Goal: Task Accomplishment & Management: Complete application form

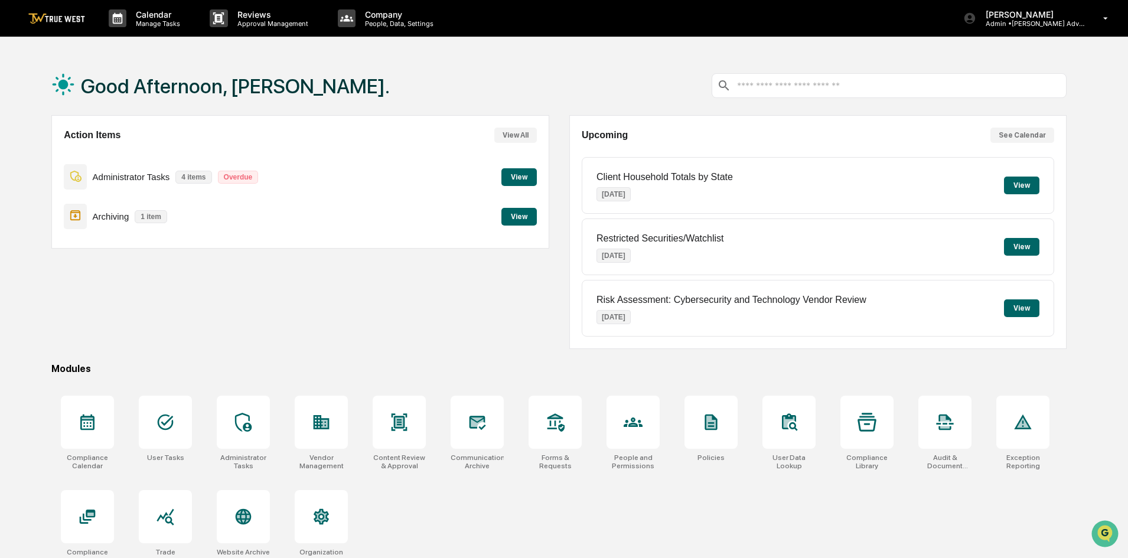
click at [511, 178] on button "View" at bounding box center [518, 177] width 35 height 18
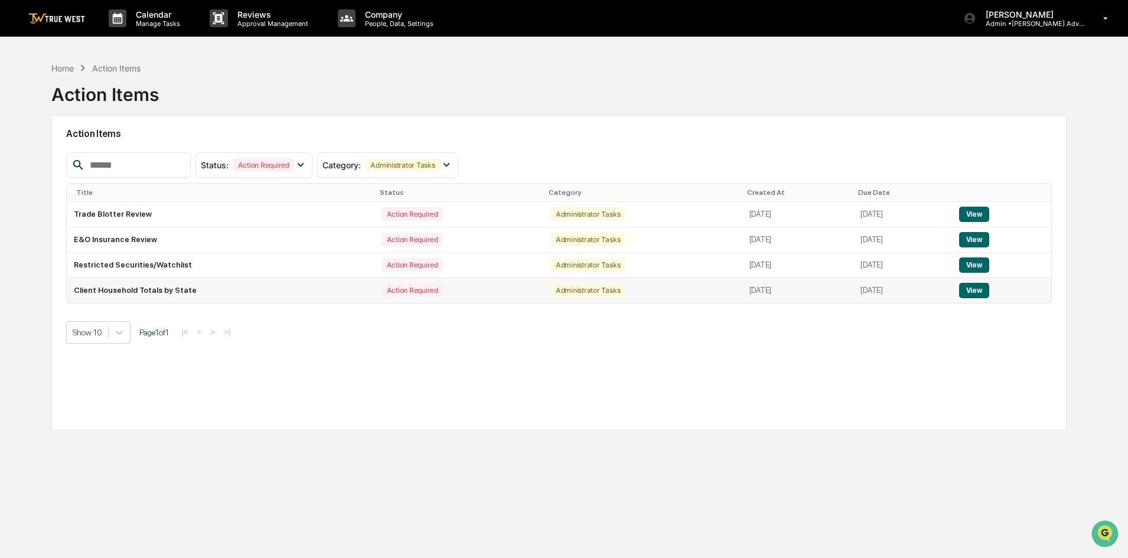
click at [982, 292] on button "View" at bounding box center [974, 290] width 30 height 15
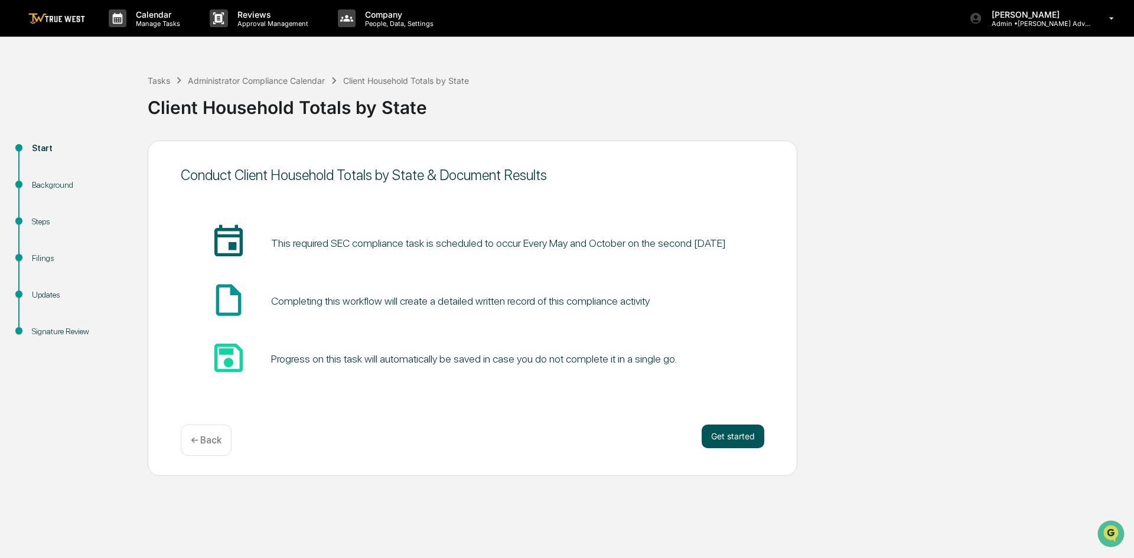
click at [733, 433] on button "Get started" at bounding box center [732, 436] width 63 height 24
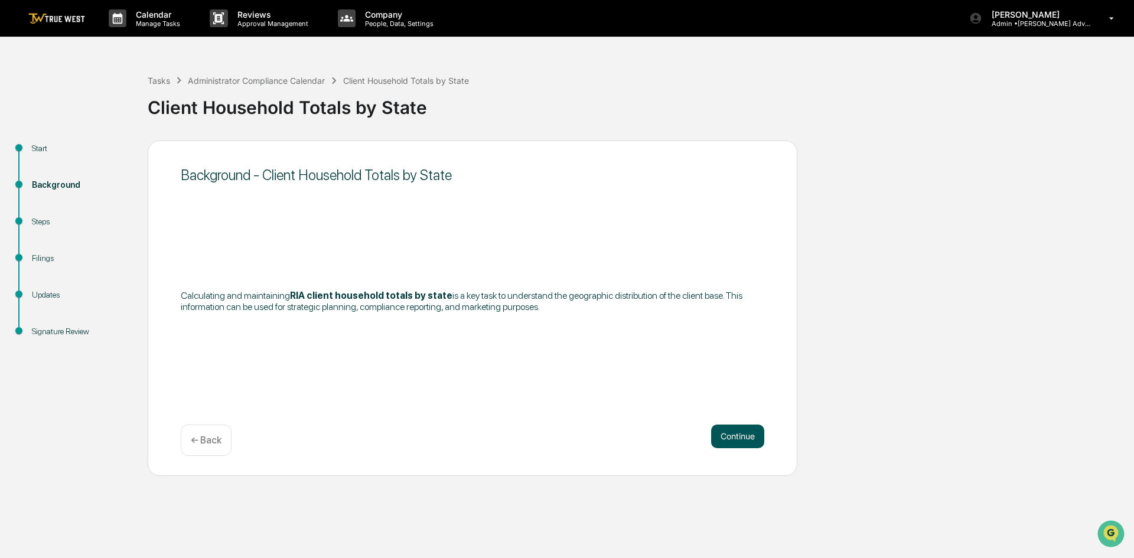
click at [742, 438] on button "Continue" at bounding box center [737, 436] width 53 height 24
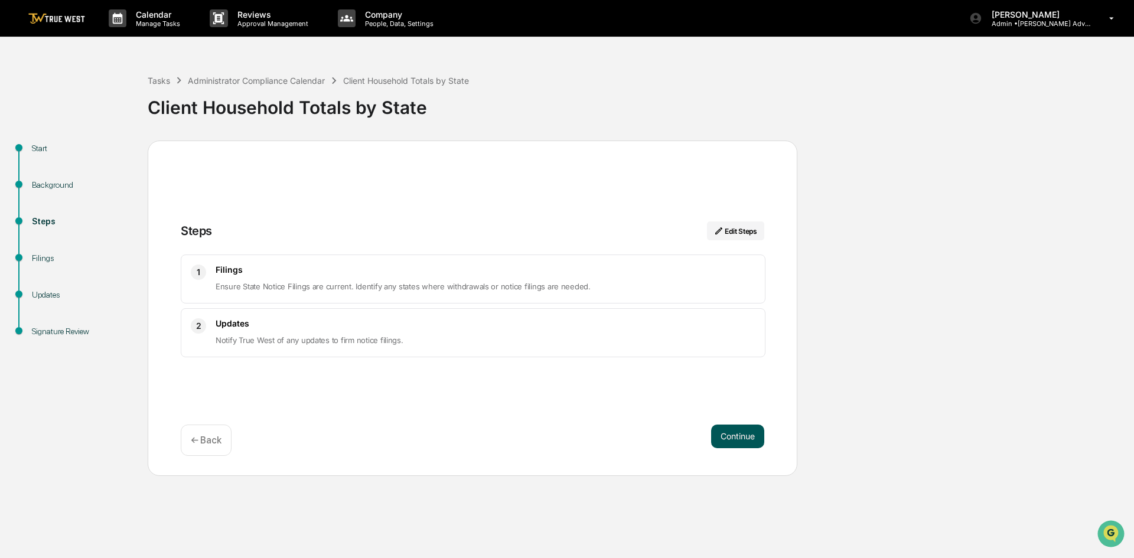
click at [743, 435] on button "Continue" at bounding box center [737, 436] width 53 height 24
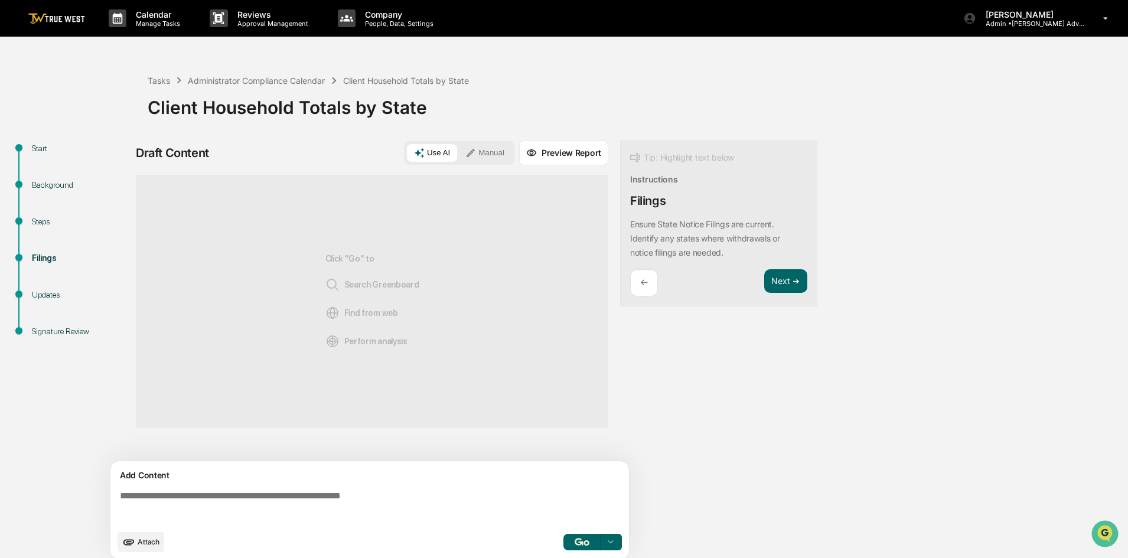
click at [159, 507] on textarea at bounding box center [372, 507] width 514 height 43
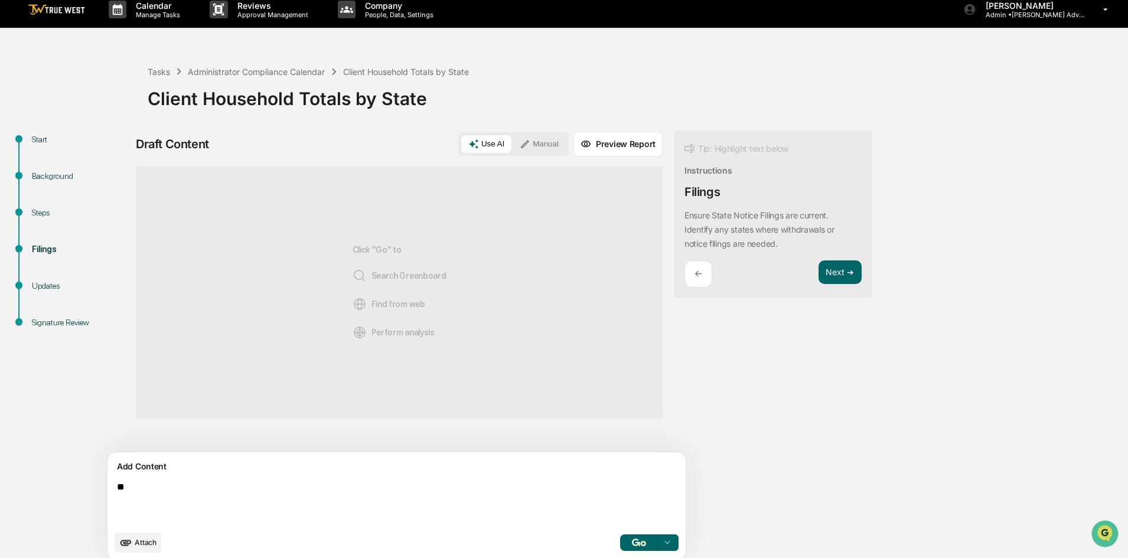
type textarea "*"
type textarea "**********"
click at [129, 540] on icon "upload document" at bounding box center [125, 543] width 11 height 6
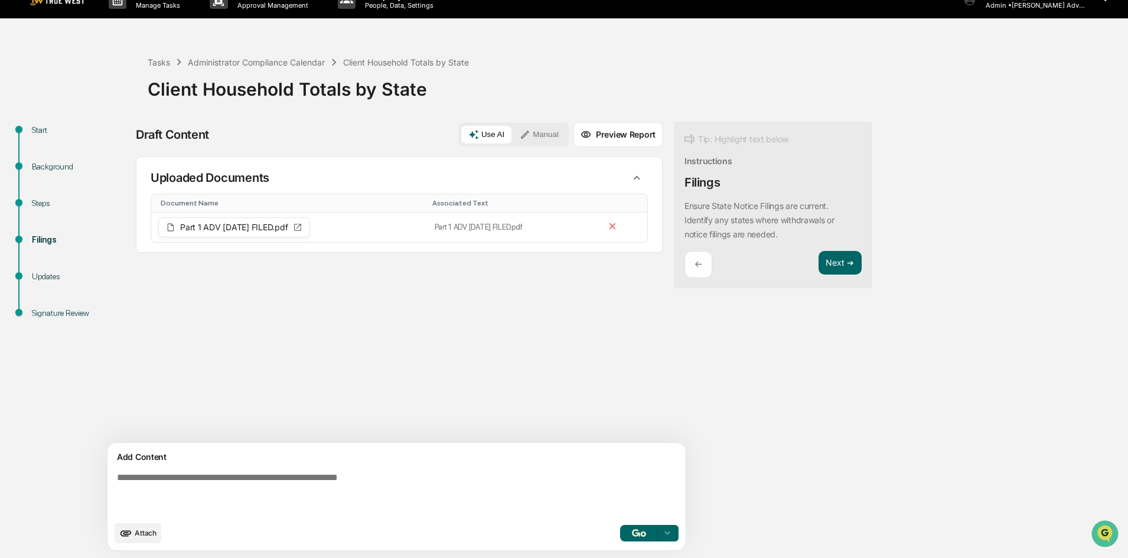
click at [632, 534] on img "button" at bounding box center [639, 533] width 14 height 8
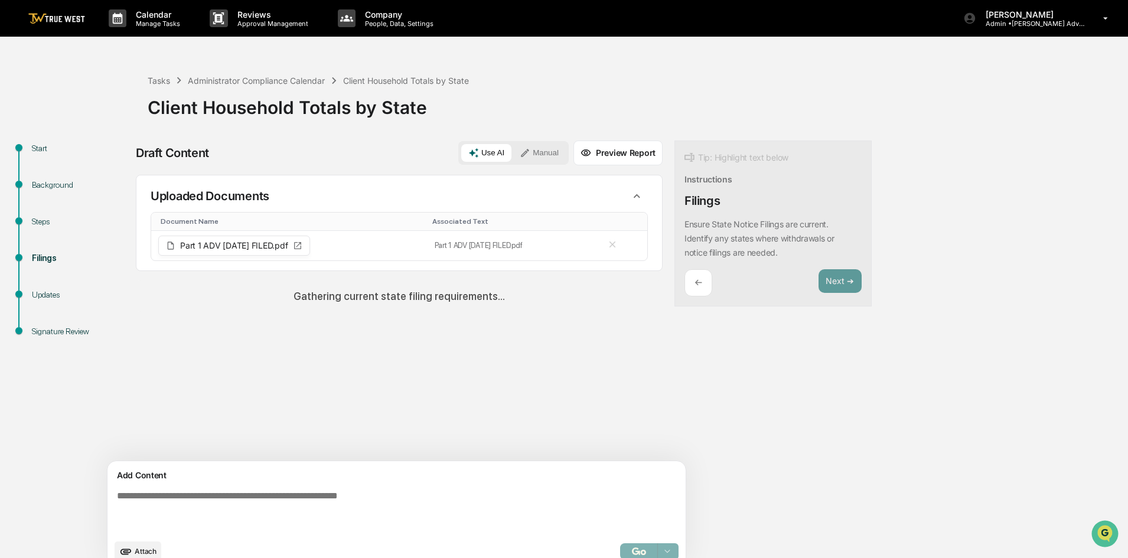
click at [512, 147] on button "Manual" at bounding box center [538, 153] width 53 height 18
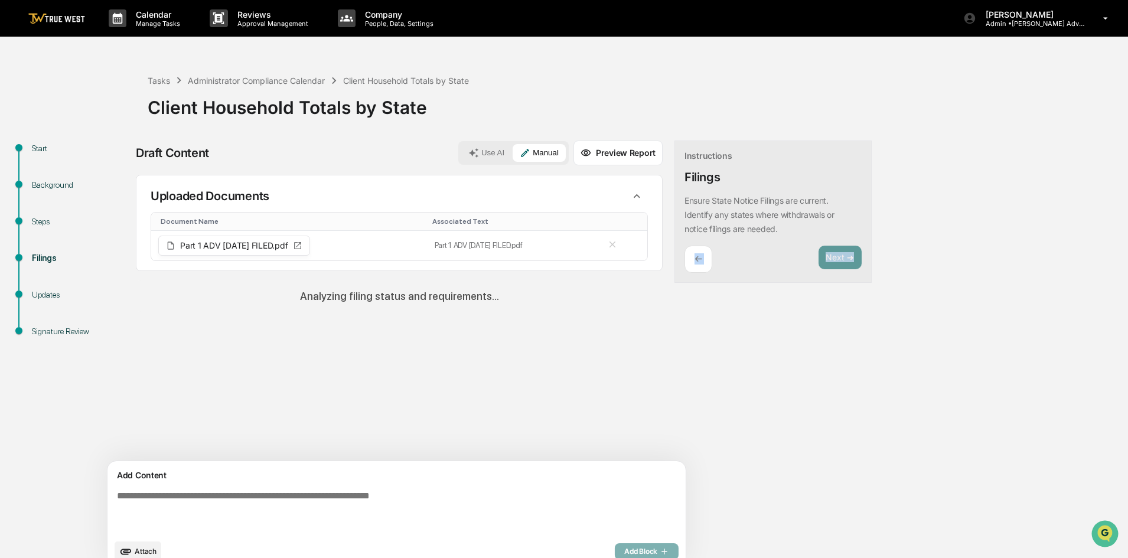
drag, startPoint x: 1126, startPoint y: 227, endPoint x: 1133, endPoint y: 321, distance: 94.1
click at [1127, 321] on html "Calendar Manage Tasks Reviews Approval Management Company People, Data, Setting…" at bounding box center [564, 279] width 1128 height 558
click at [512, 148] on button "Manual" at bounding box center [538, 153] width 53 height 18
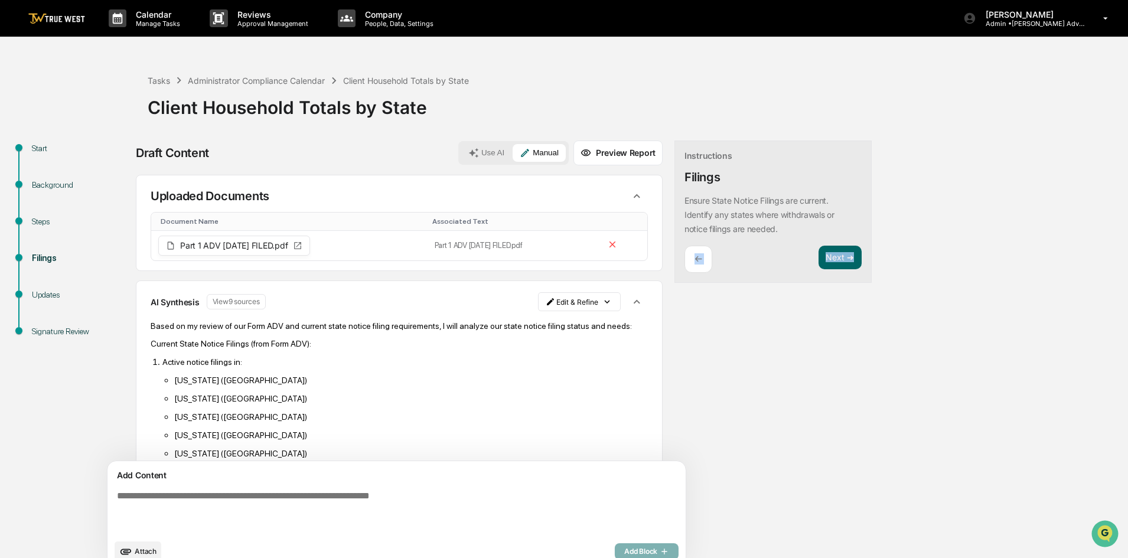
click at [520, 149] on icon at bounding box center [525, 153] width 11 height 11
click at [818, 254] on button "Next ➔" at bounding box center [839, 258] width 43 height 24
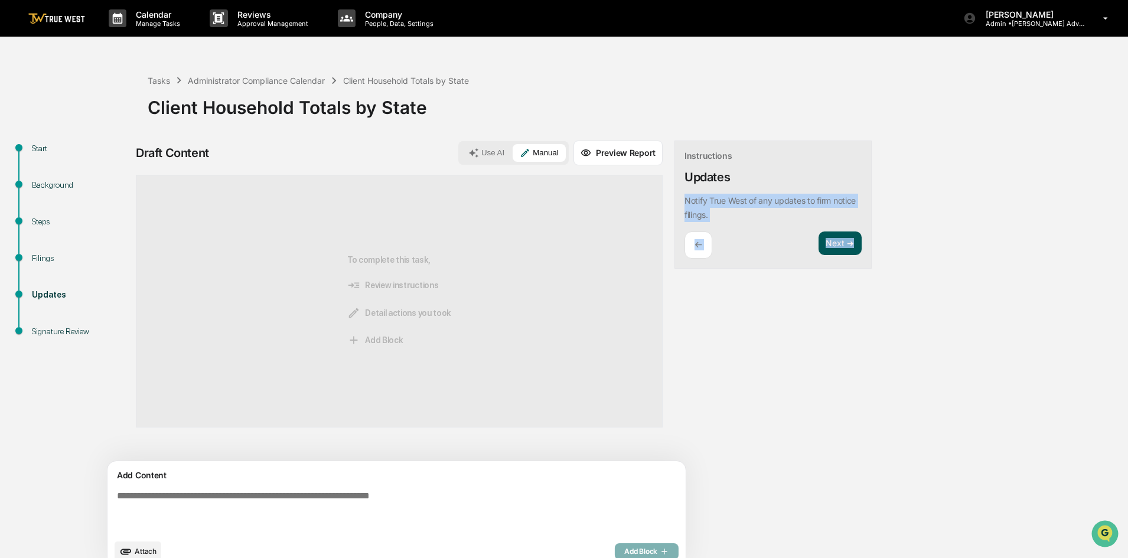
click at [818, 254] on button "Next ➔" at bounding box center [839, 243] width 43 height 24
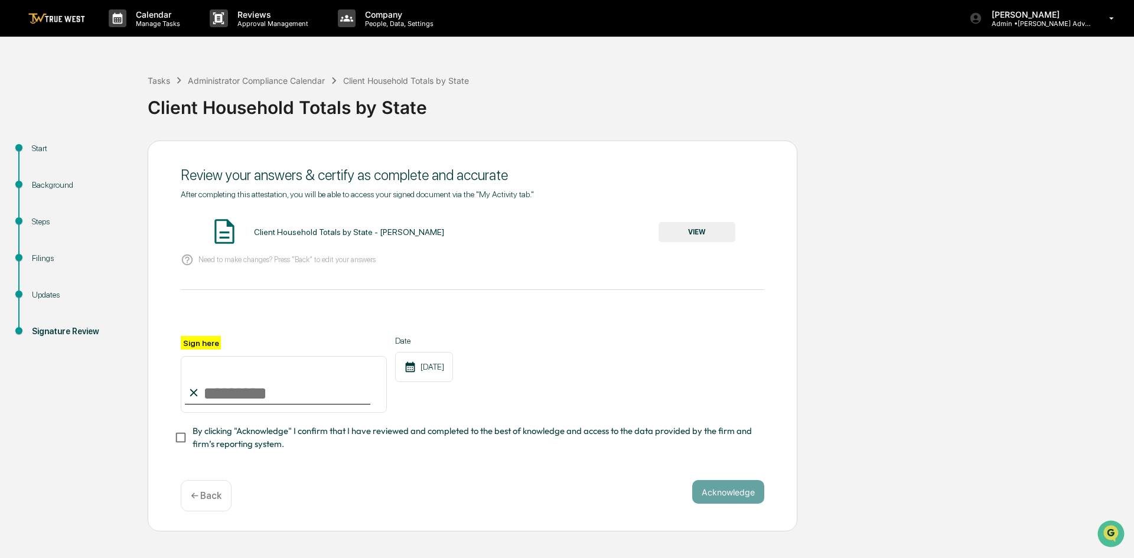
click at [216, 397] on input "Sign here" at bounding box center [284, 384] width 206 height 57
type input "**********"
click at [716, 488] on button "Acknowledge" at bounding box center [728, 492] width 72 height 24
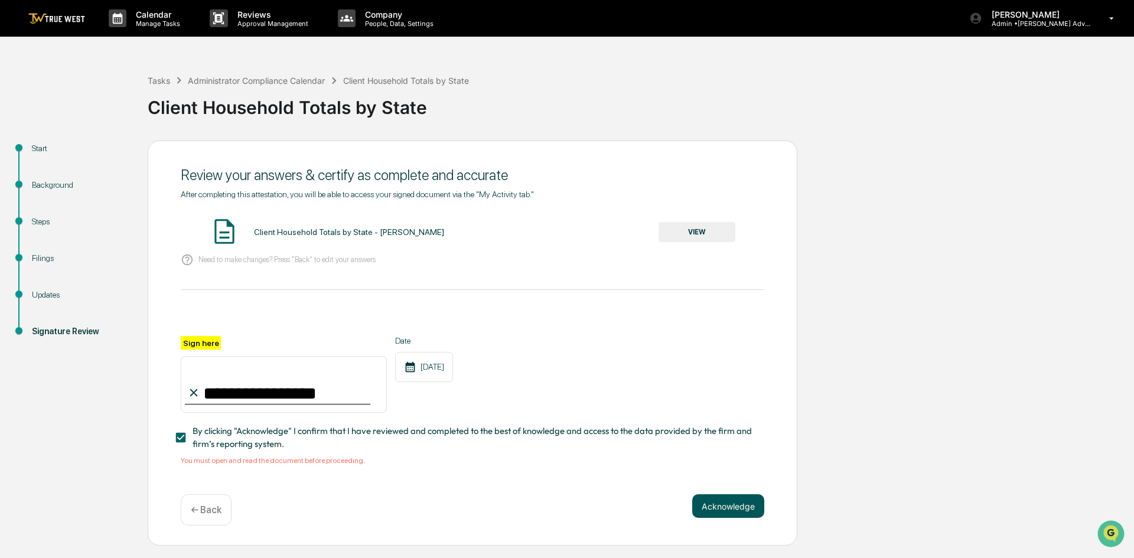
click at [729, 505] on button "Acknowledge" at bounding box center [728, 506] width 72 height 24
click at [715, 509] on button "Acknowledge" at bounding box center [728, 506] width 72 height 24
click at [308, 231] on div "Client Household Totals by State - [PERSON_NAME]" at bounding box center [349, 231] width 190 height 9
click at [700, 232] on button "VIEW" at bounding box center [696, 232] width 77 height 20
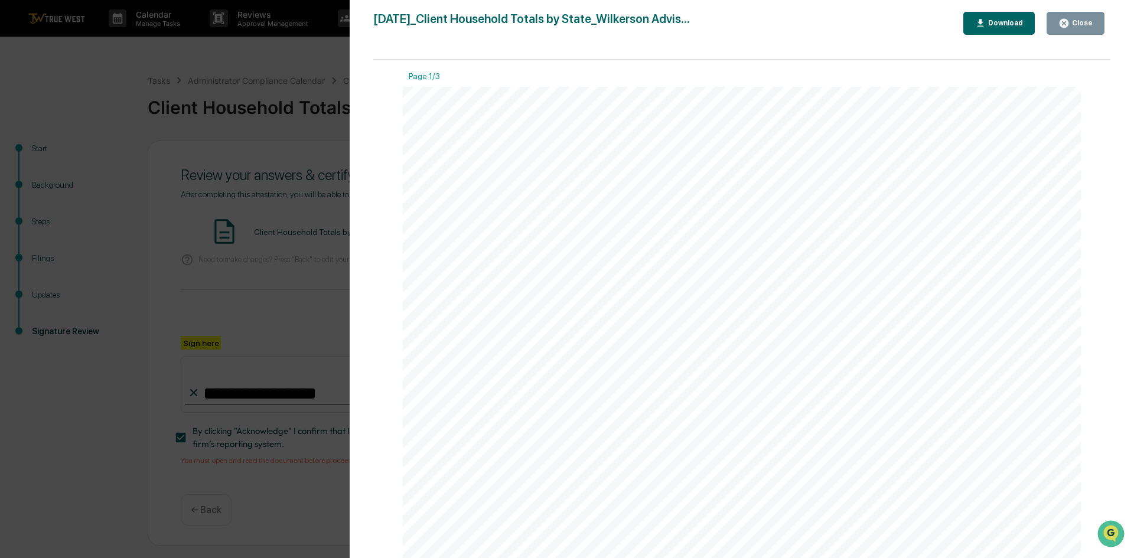
click at [117, 215] on div "Version History [DATE] 05:15 PM [PERSON_NAME] [DATE]_Client Household Totals by…" at bounding box center [567, 279] width 1134 height 558
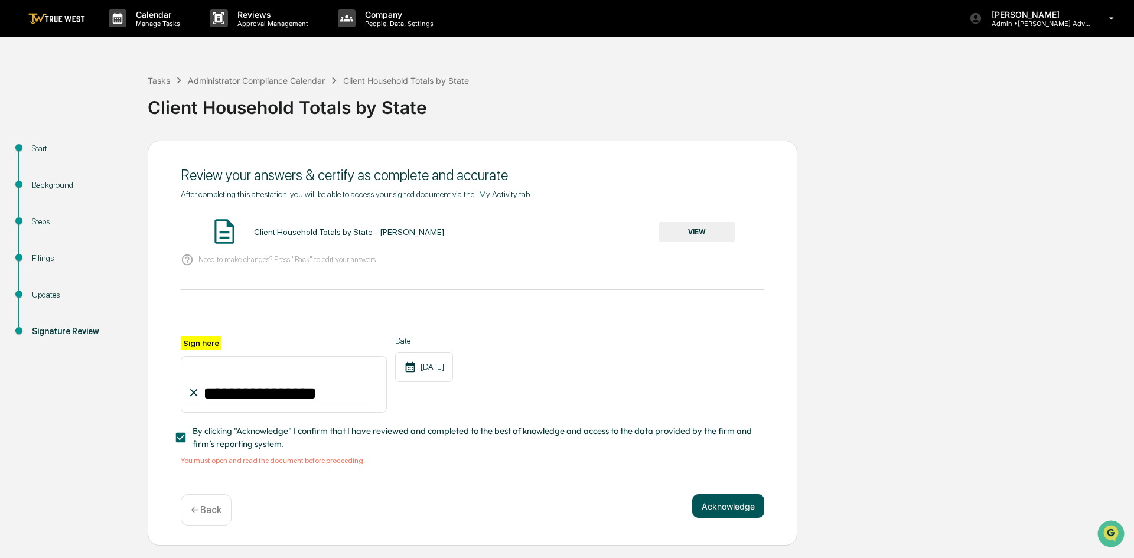
click at [723, 505] on button "Acknowledge" at bounding box center [728, 506] width 72 height 24
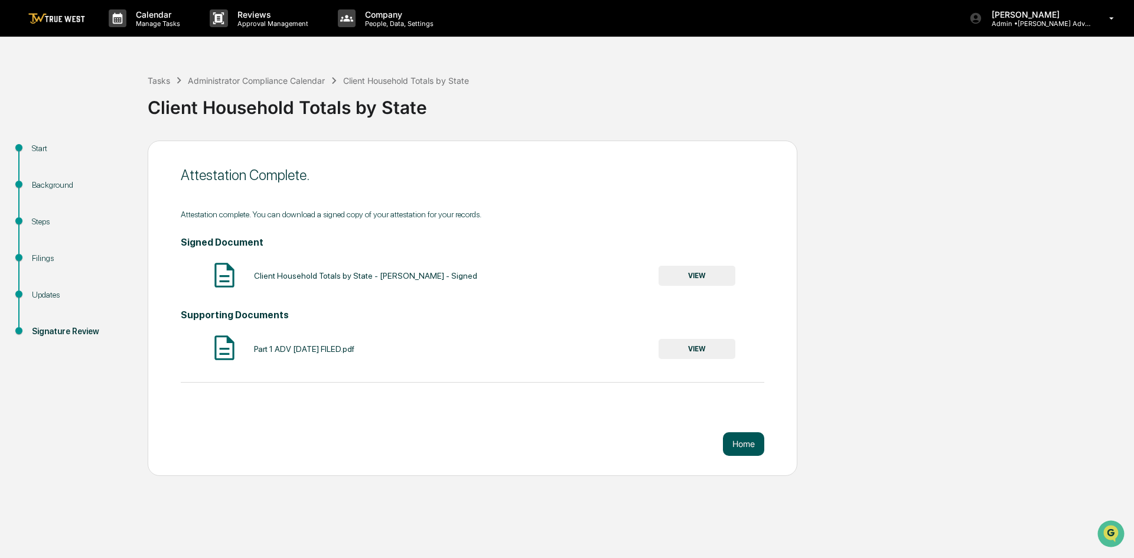
click at [756, 442] on button "Home" at bounding box center [743, 444] width 41 height 24
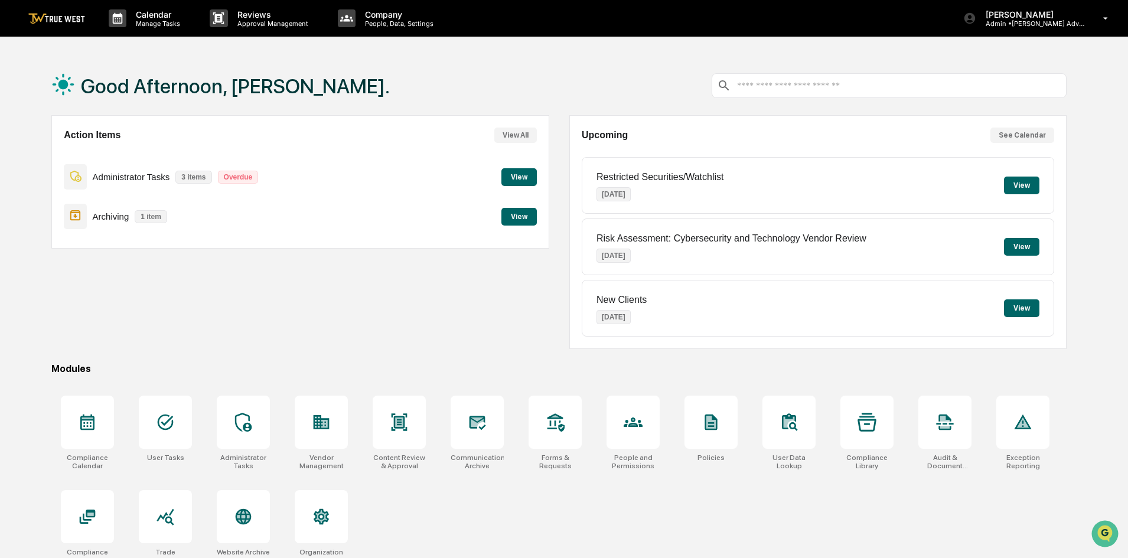
click at [528, 172] on button "View" at bounding box center [518, 177] width 35 height 18
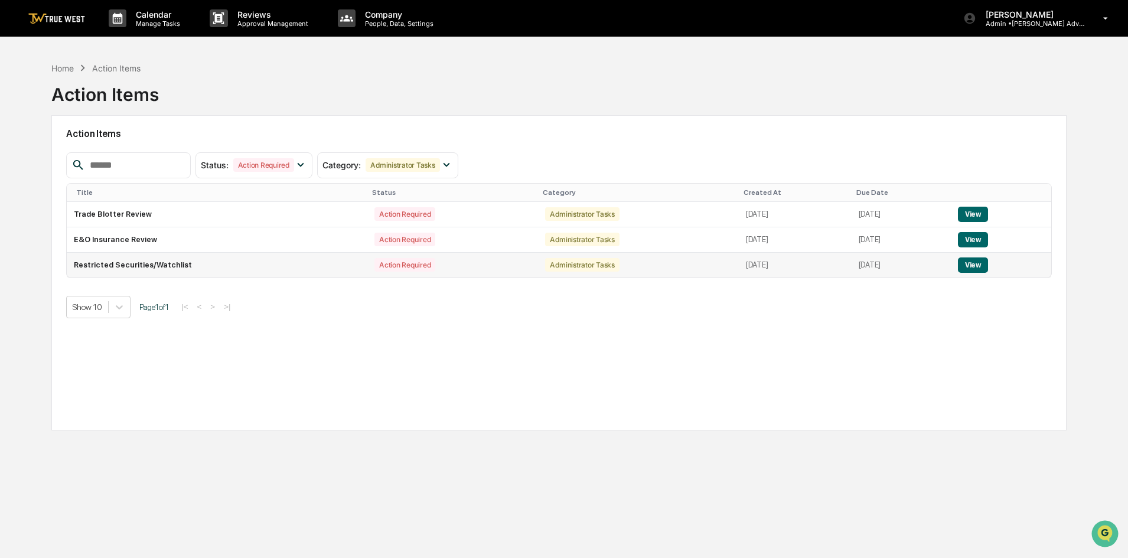
click at [972, 259] on button "View" at bounding box center [973, 264] width 30 height 15
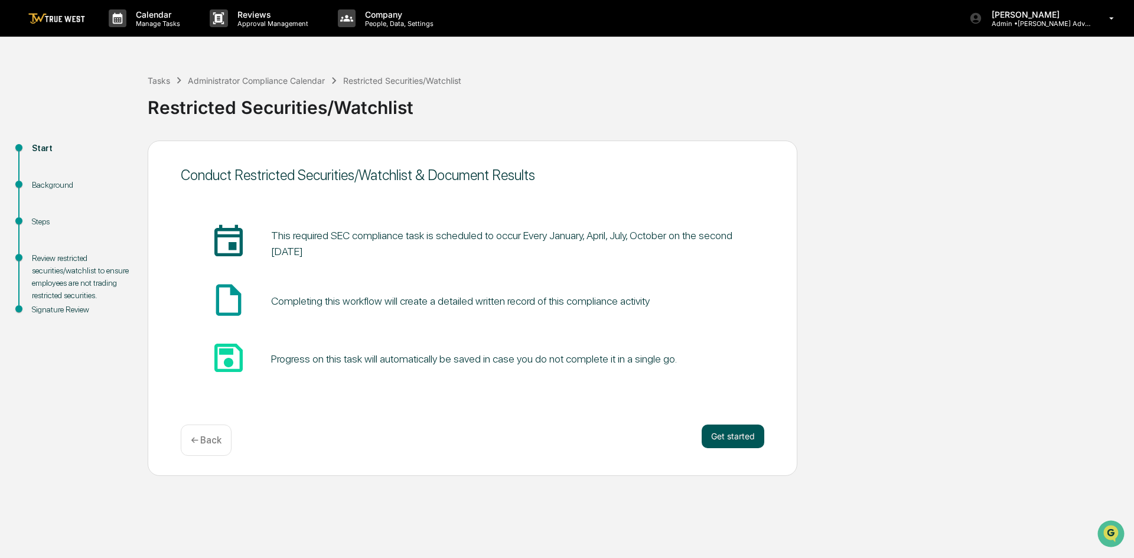
click at [734, 437] on button "Get started" at bounding box center [732, 436] width 63 height 24
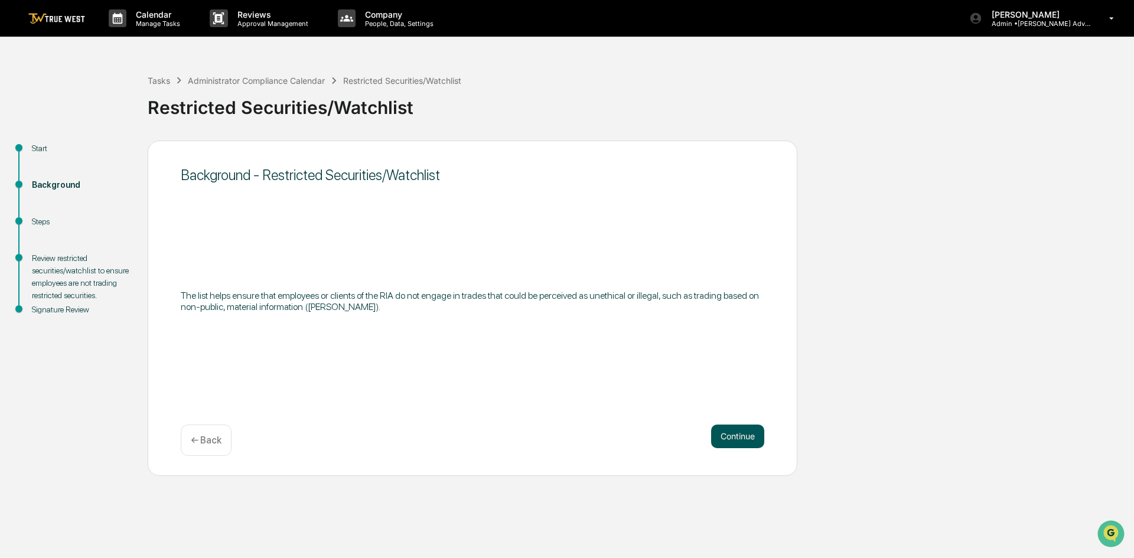
click at [736, 437] on button "Continue" at bounding box center [737, 436] width 53 height 24
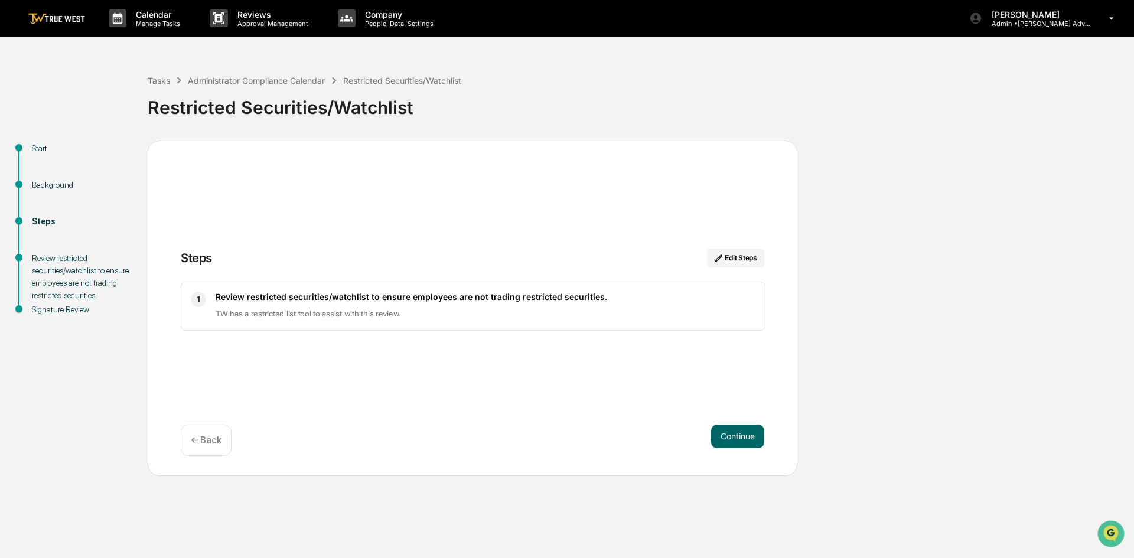
click at [736, 437] on button "Continue" at bounding box center [737, 436] width 53 height 24
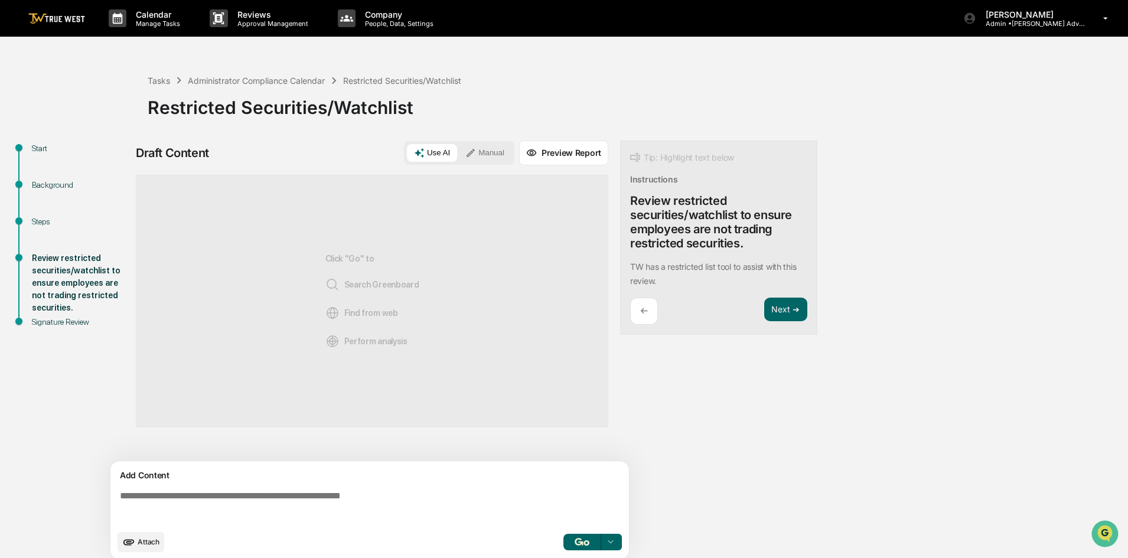
click at [495, 152] on button "Manual" at bounding box center [484, 153] width 53 height 18
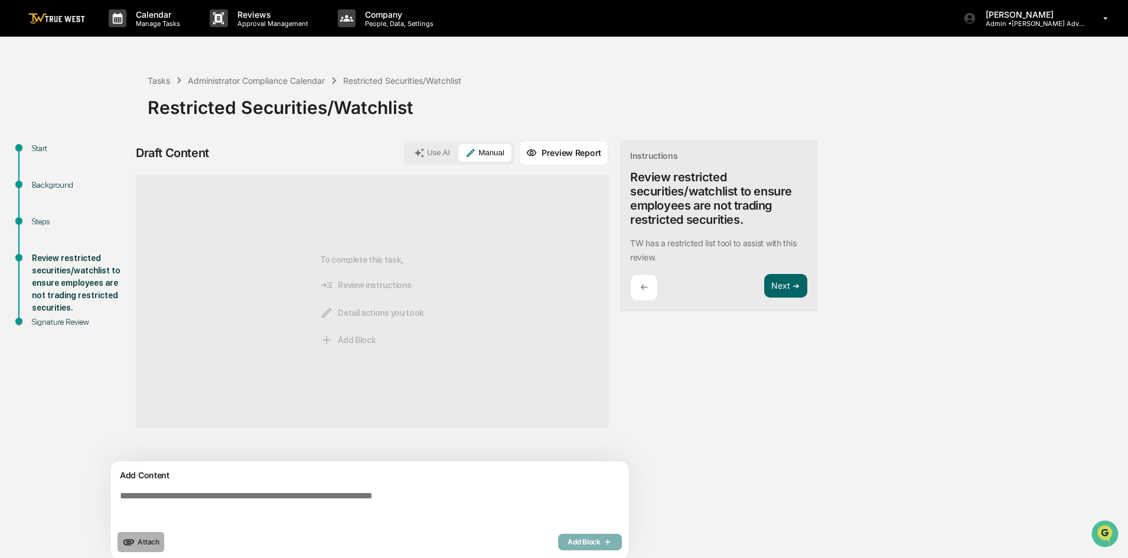
click at [143, 538] on span "Attach" at bounding box center [149, 541] width 22 height 9
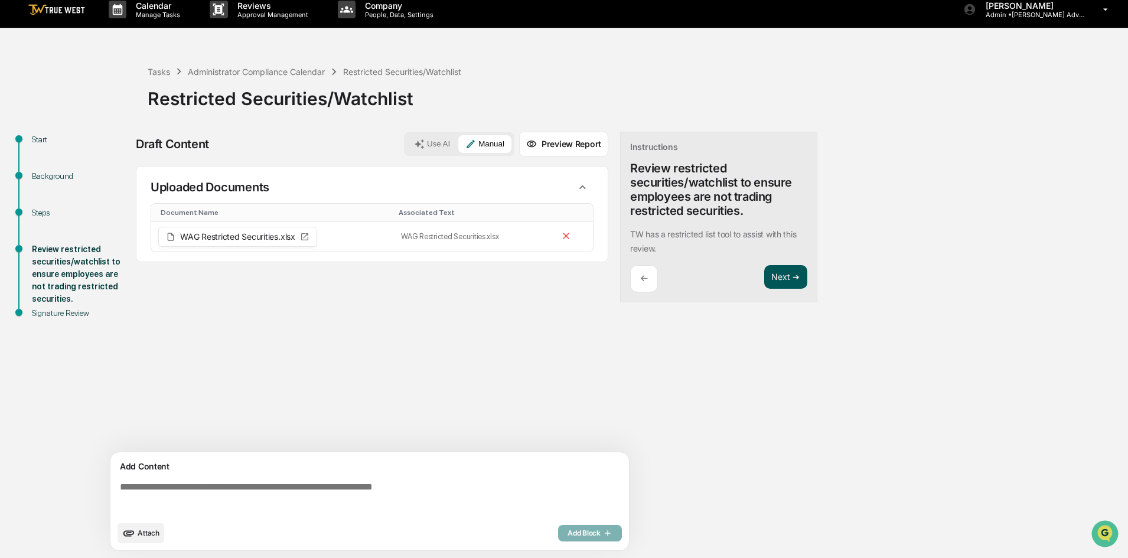
click at [778, 283] on button "Next ➔" at bounding box center [785, 277] width 43 height 24
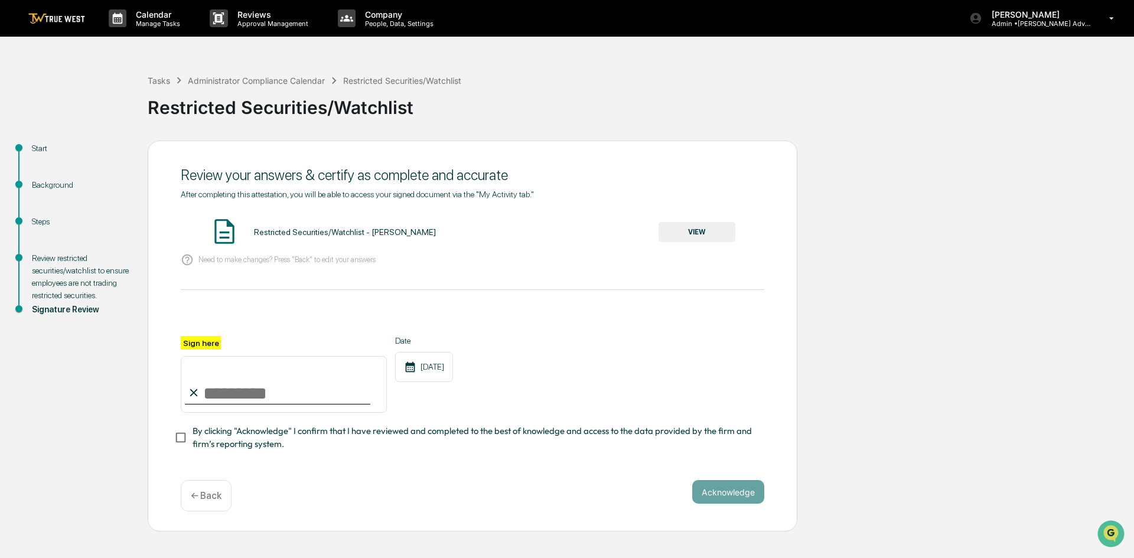
click at [209, 400] on input "Sign here" at bounding box center [284, 384] width 206 height 57
type input "*"
type input "**********"
click at [697, 231] on button "VIEW" at bounding box center [696, 232] width 77 height 20
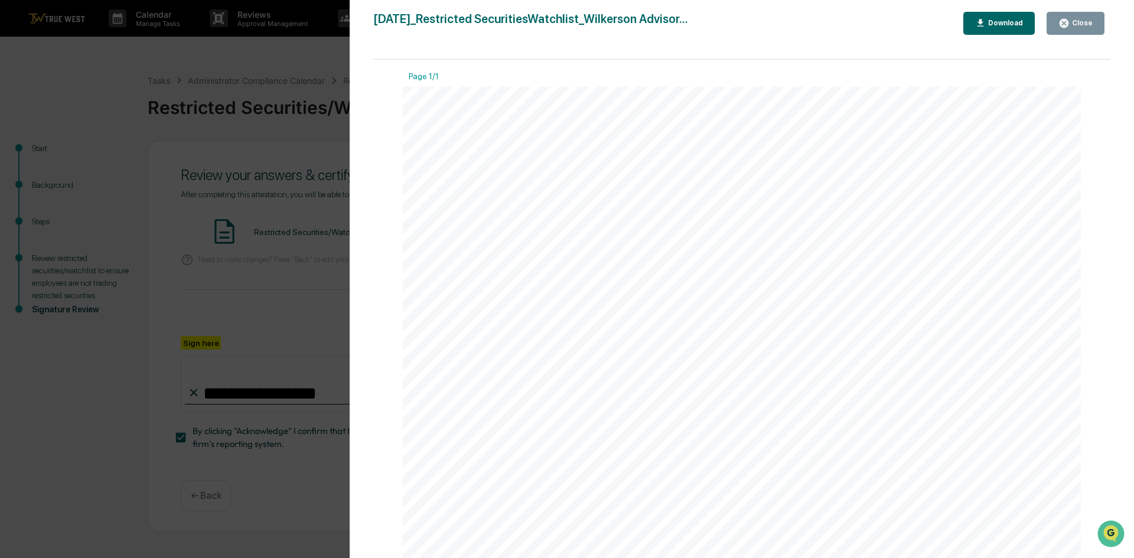
click at [279, 92] on div "Version History [DATE] 05:17 PM [PERSON_NAME] [DATE]_Restricted SecuritiesWatch…" at bounding box center [567, 279] width 1134 height 558
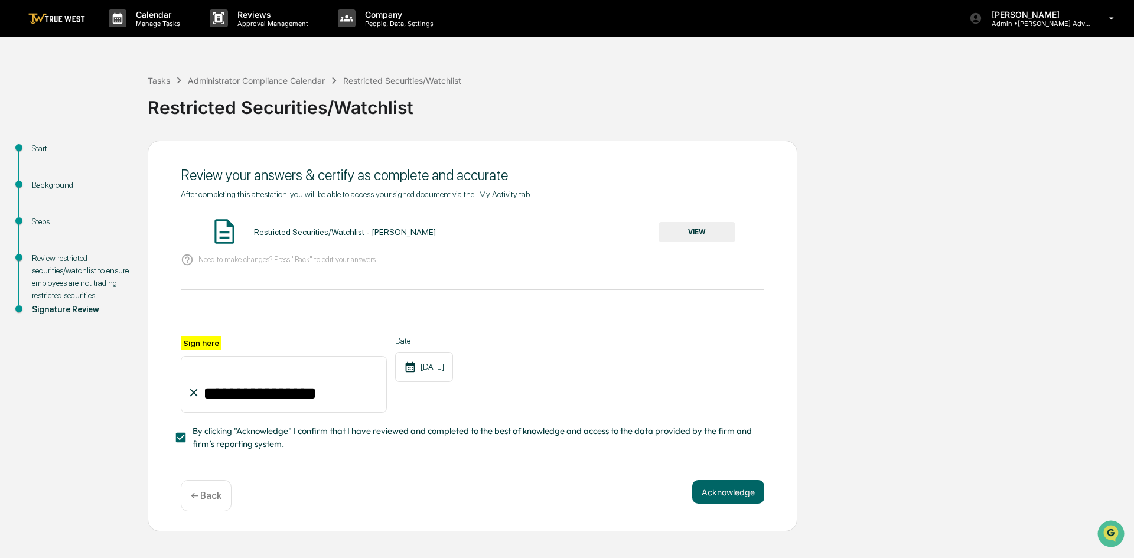
click at [195, 501] on p "← Back" at bounding box center [206, 495] width 31 height 11
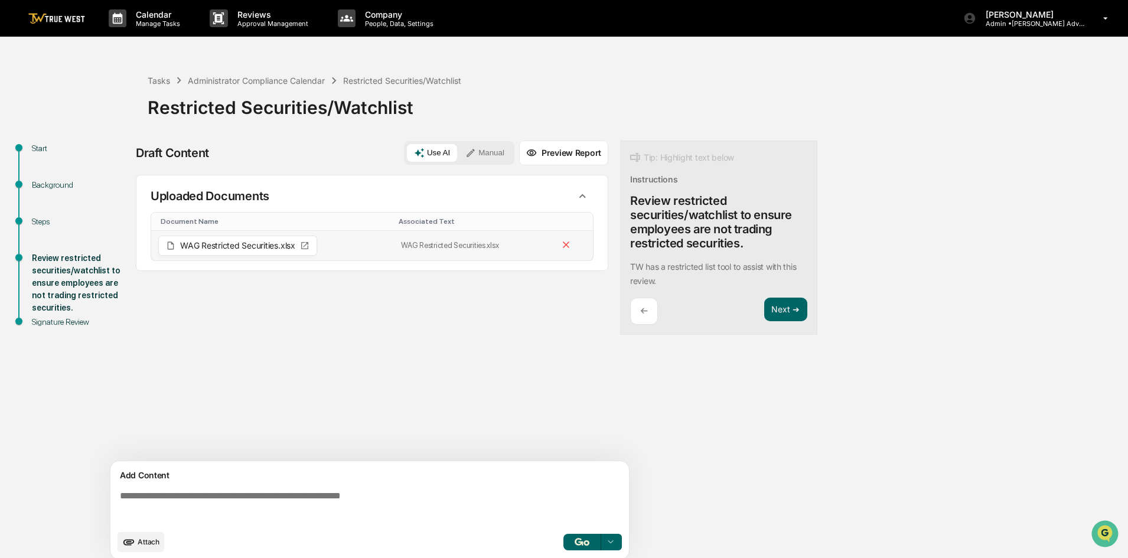
click at [258, 247] on span "WAG Restricted Securities.xlsx" at bounding box center [237, 245] width 115 height 8
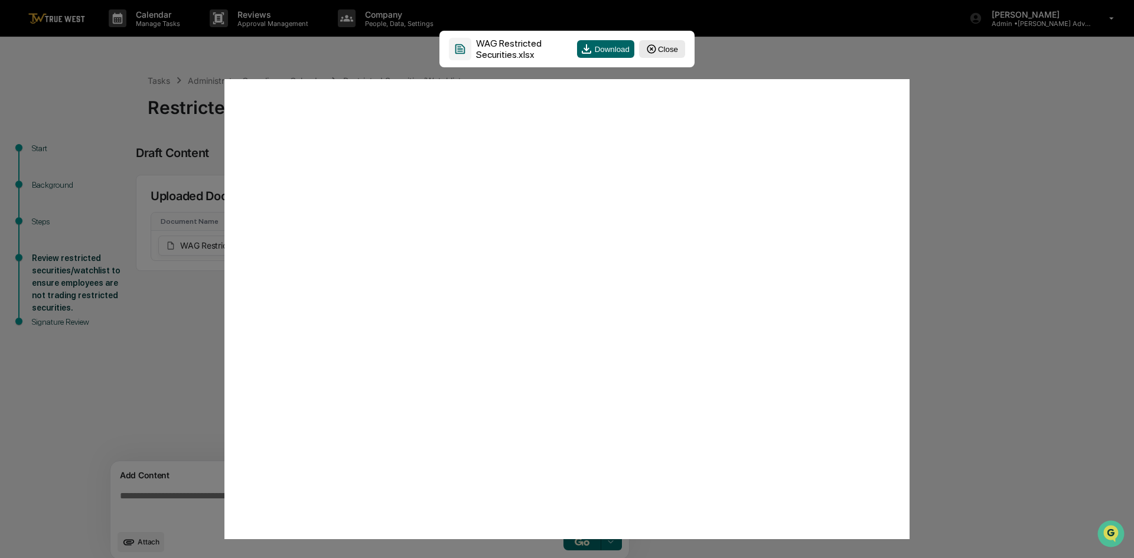
click at [117, 317] on div "WAG Restricted Securities.xlsx Download Close" at bounding box center [567, 279] width 1134 height 558
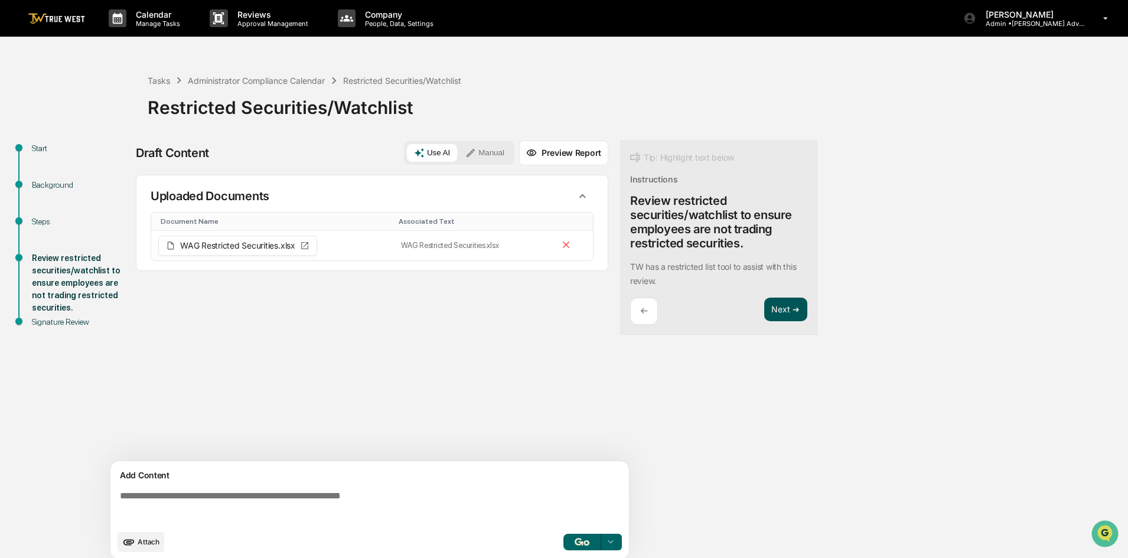
click at [775, 312] on button "Next ➔" at bounding box center [785, 310] width 43 height 24
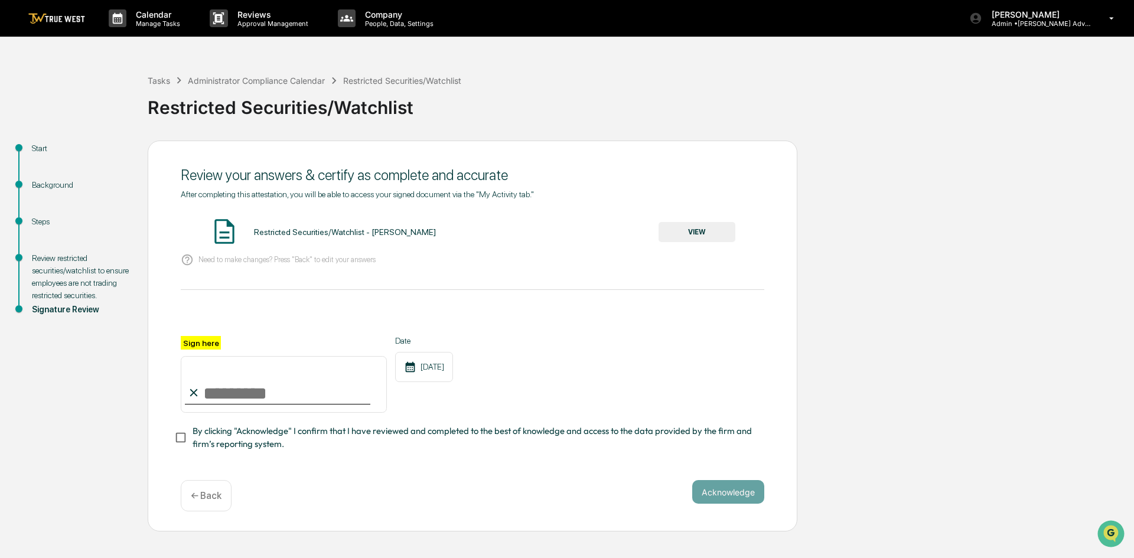
click at [224, 395] on input "Sign here" at bounding box center [284, 384] width 206 height 57
type input "**********"
click at [716, 496] on button "Acknowledge" at bounding box center [728, 492] width 72 height 24
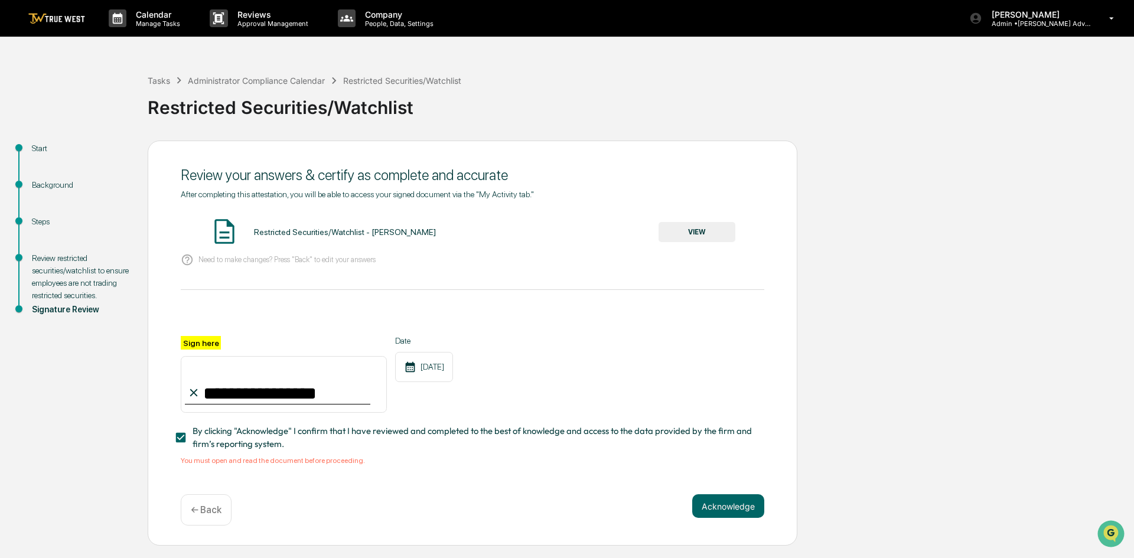
click at [696, 244] on div "Restricted Securities/Watchlist - [PERSON_NAME] VIEW" at bounding box center [472, 232] width 583 height 31
click at [693, 229] on button "VIEW" at bounding box center [696, 232] width 77 height 20
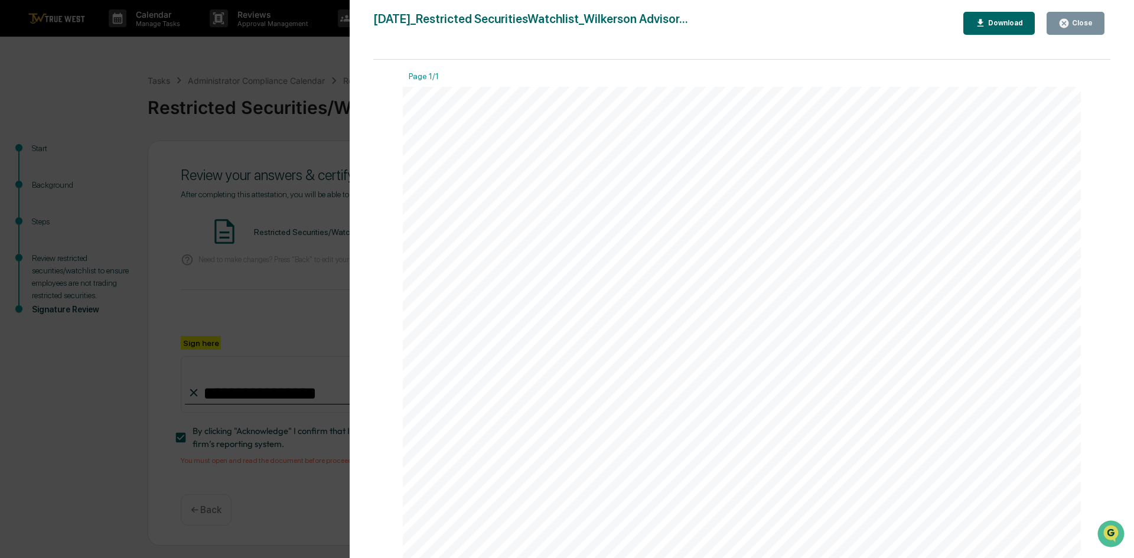
click at [1057, 24] on button "Close" at bounding box center [1075, 23] width 58 height 23
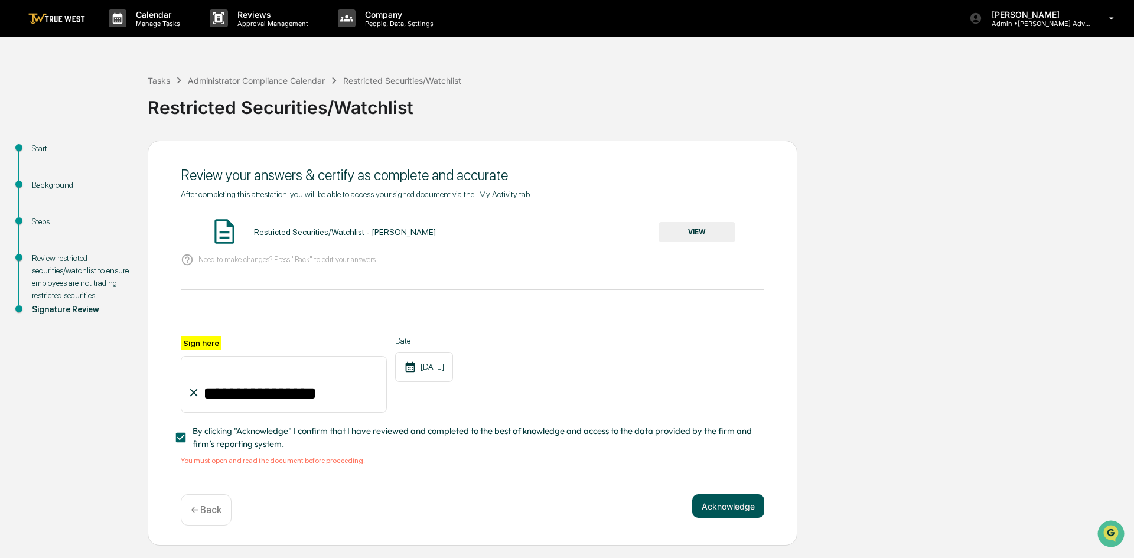
click at [721, 509] on button "Acknowledge" at bounding box center [728, 506] width 72 height 24
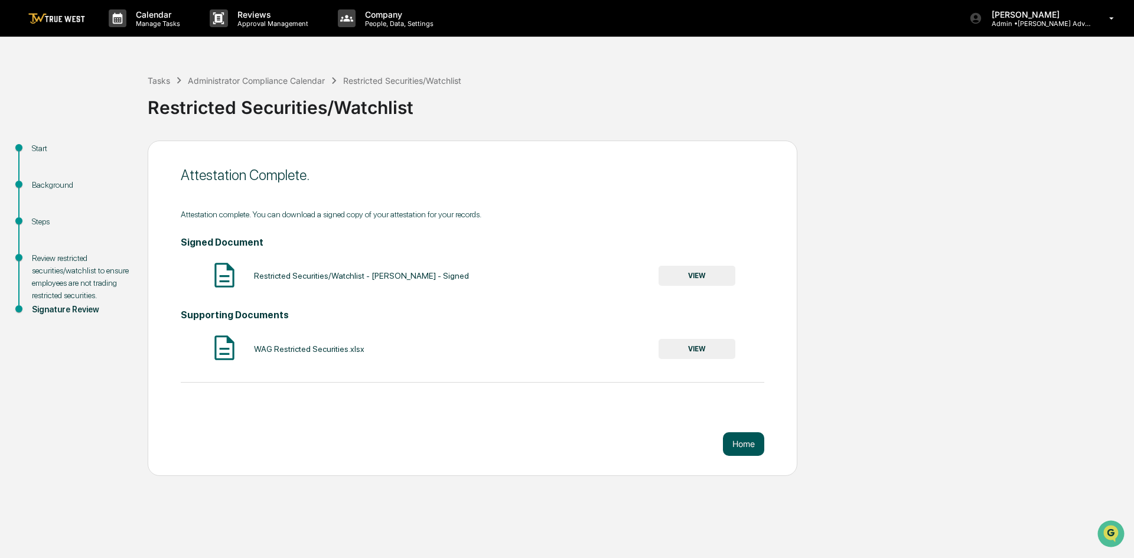
click at [760, 451] on button "Home" at bounding box center [743, 444] width 41 height 24
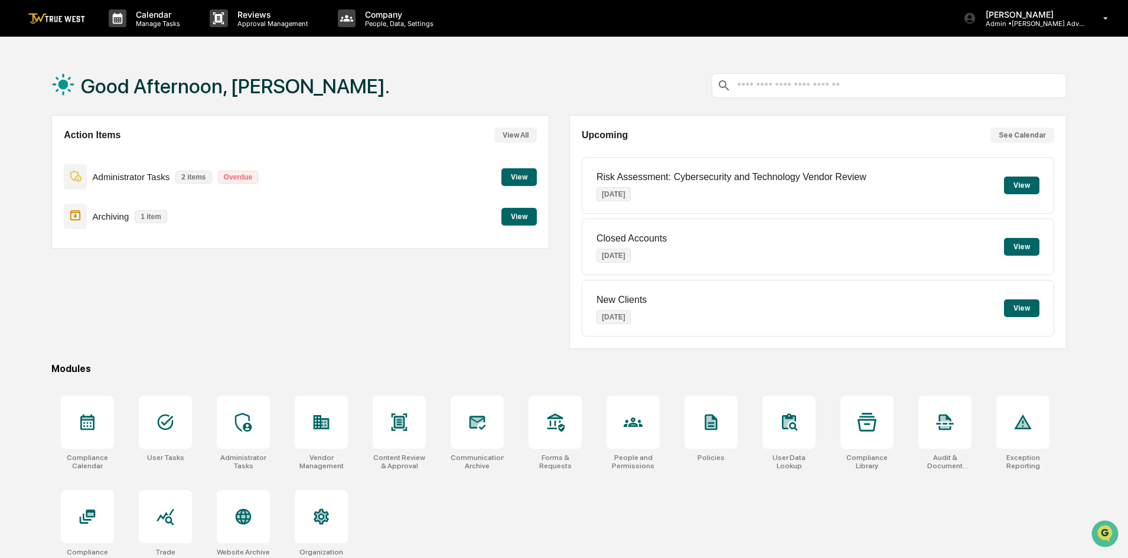
click at [524, 180] on button "View" at bounding box center [518, 177] width 35 height 18
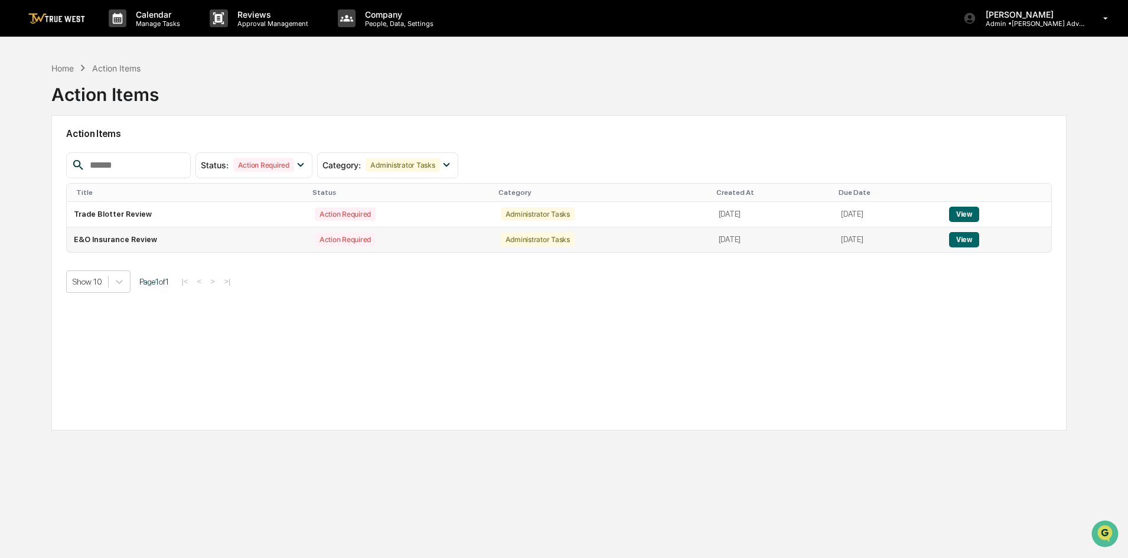
click at [951, 237] on td "View" at bounding box center [996, 239] width 109 height 25
click at [971, 244] on button "View" at bounding box center [964, 239] width 30 height 15
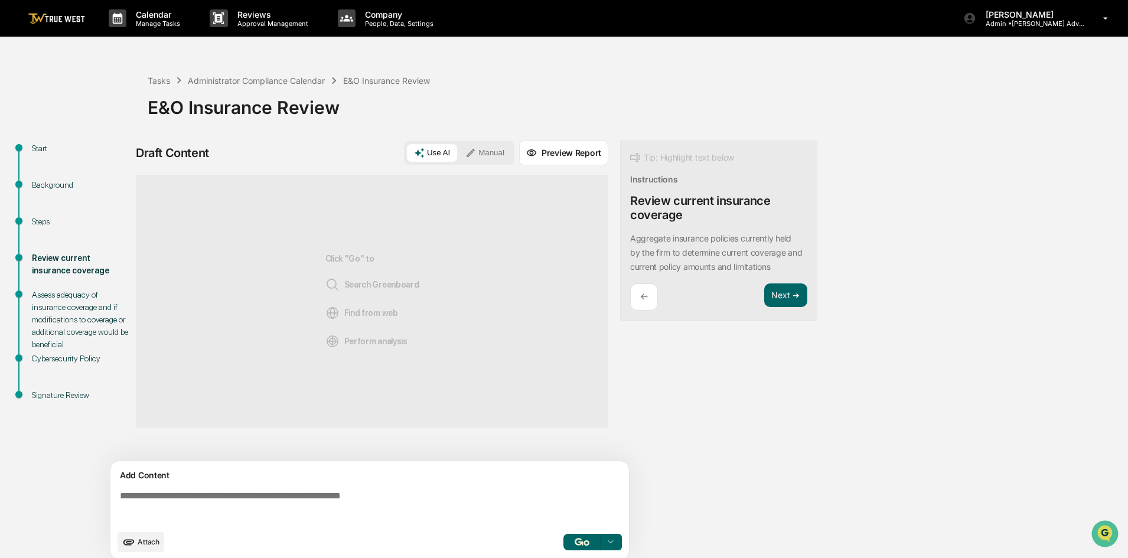
click at [483, 152] on button "Manual" at bounding box center [484, 153] width 53 height 18
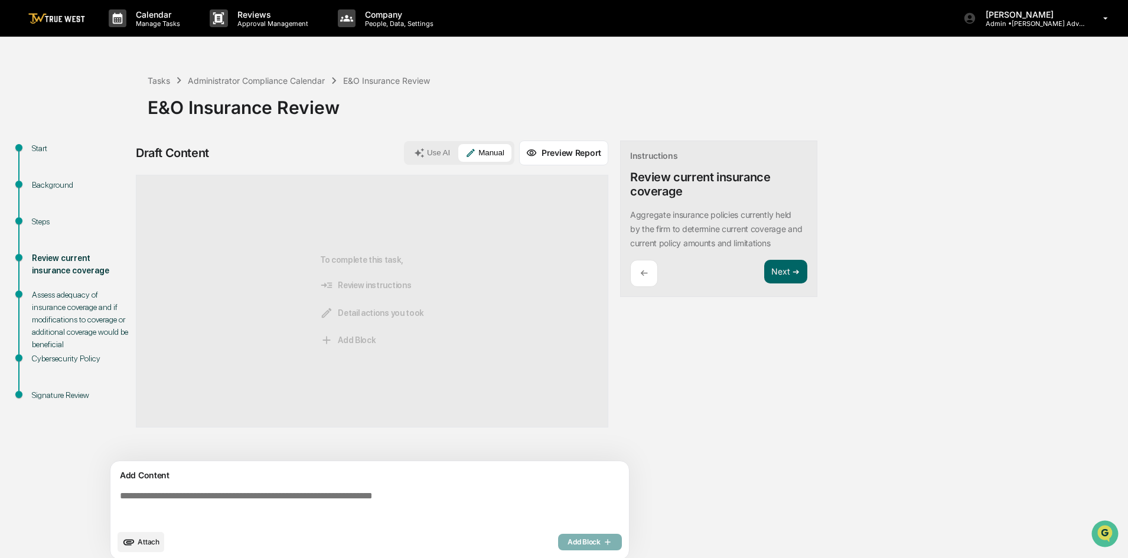
click at [153, 492] on textarea at bounding box center [372, 507] width 514 height 43
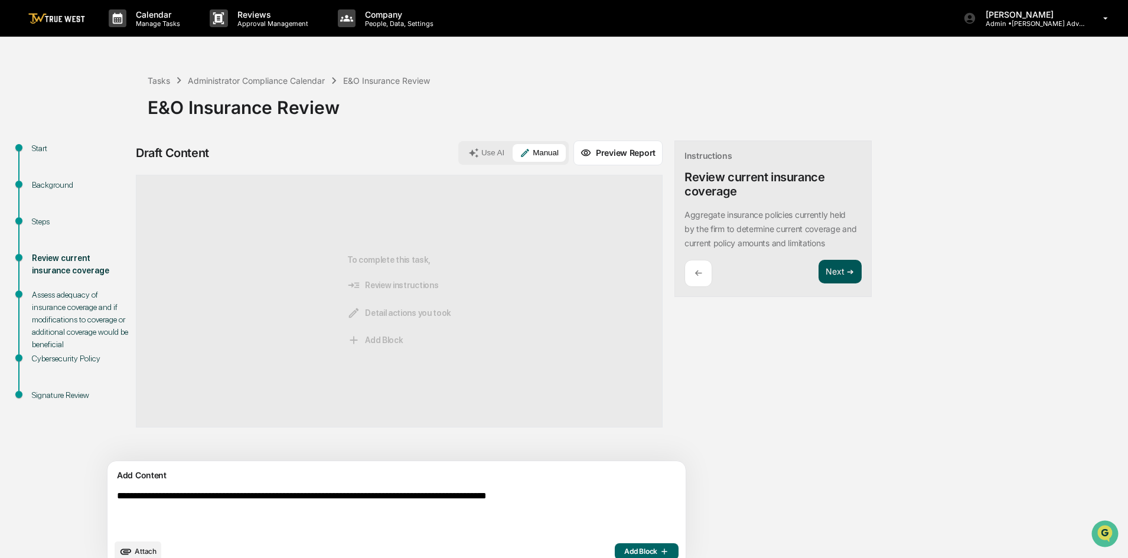
type textarea "**********"
click at [818, 271] on button "Next ➔" at bounding box center [839, 272] width 43 height 24
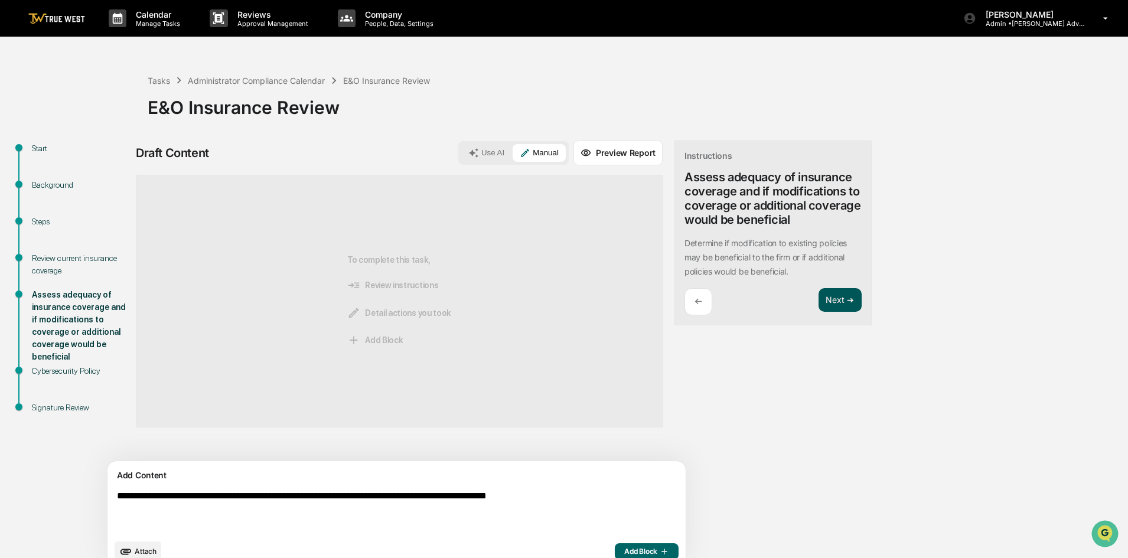
click at [818, 296] on button "Next ➔" at bounding box center [839, 300] width 43 height 24
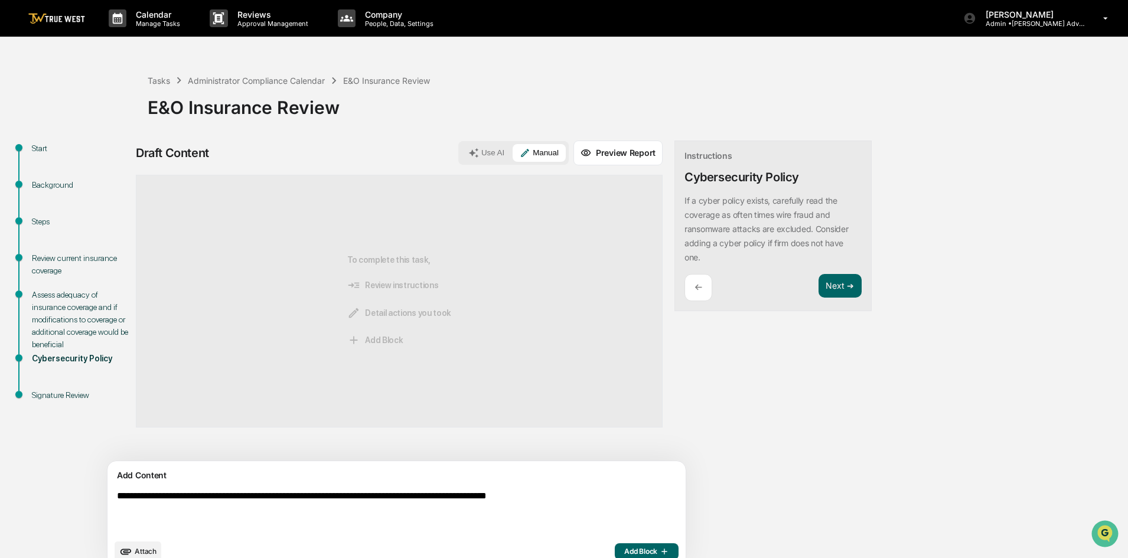
scroll to position [18, 0]
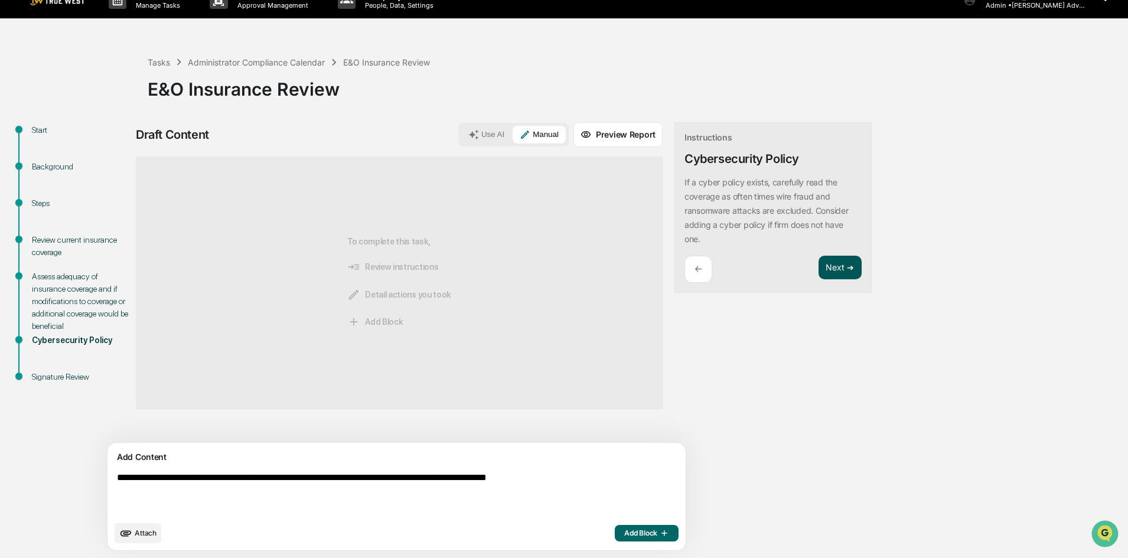
click at [818, 269] on button "Next ➔" at bounding box center [839, 268] width 43 height 24
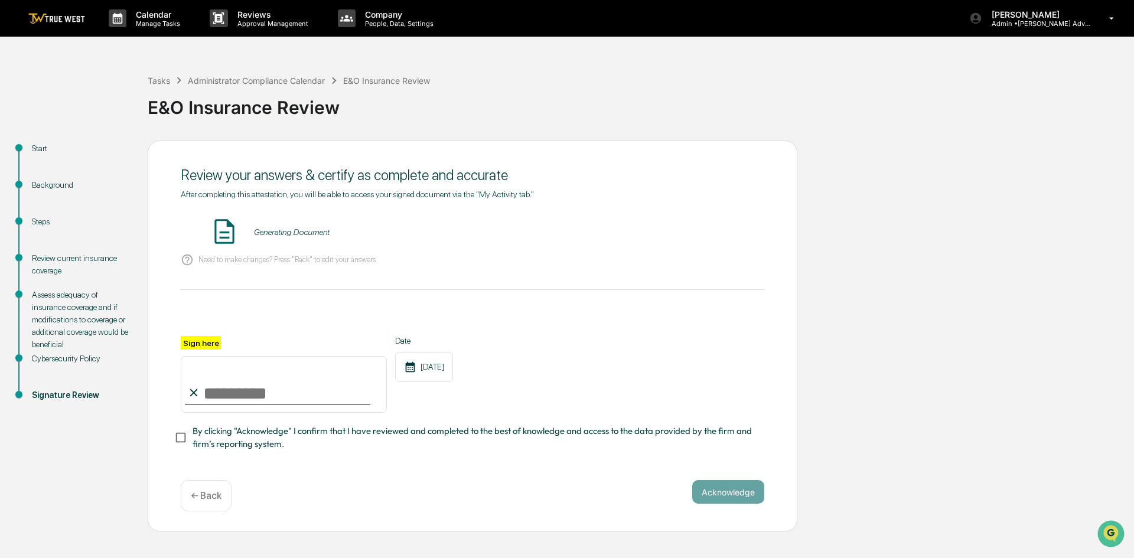
click at [211, 403] on input "Sign here" at bounding box center [284, 384] width 206 height 57
type input "**********"
click at [686, 231] on button "VIEW" at bounding box center [696, 232] width 77 height 20
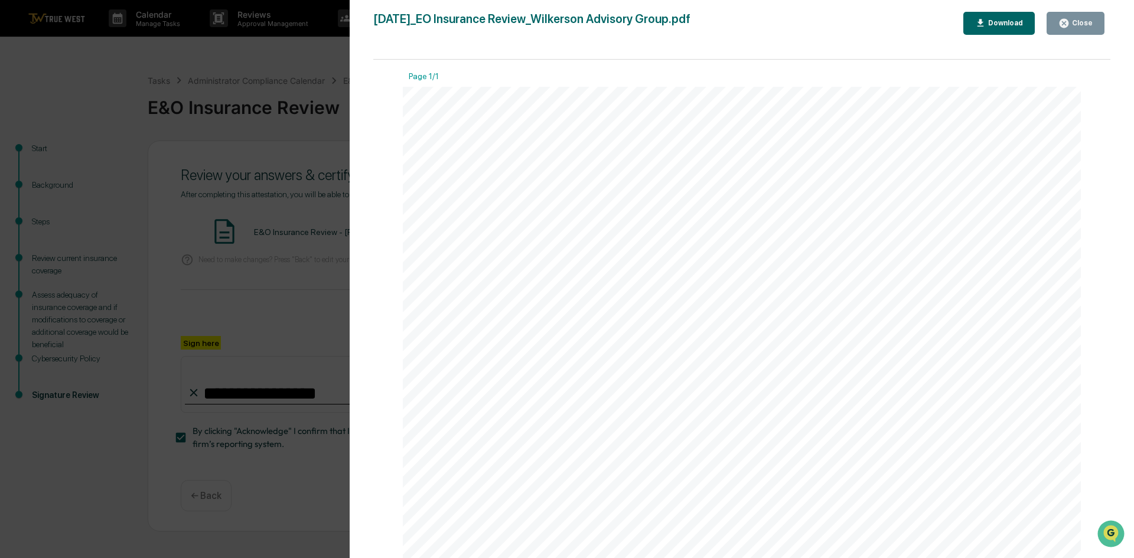
click at [1079, 22] on div "Close" at bounding box center [1080, 23] width 23 height 8
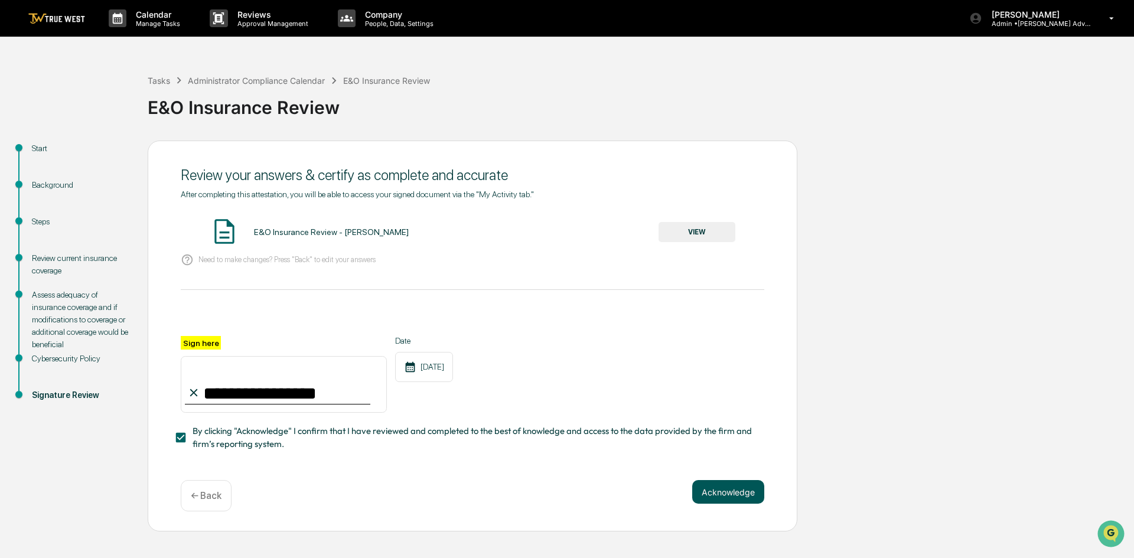
click at [735, 501] on button "Acknowledge" at bounding box center [728, 492] width 72 height 24
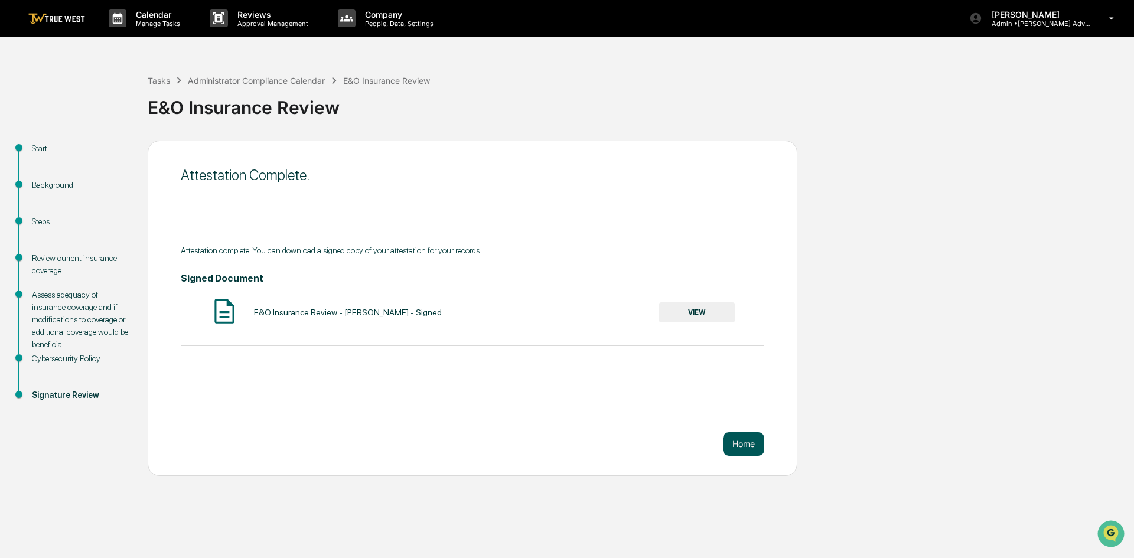
click at [748, 435] on button "Home" at bounding box center [743, 444] width 41 height 24
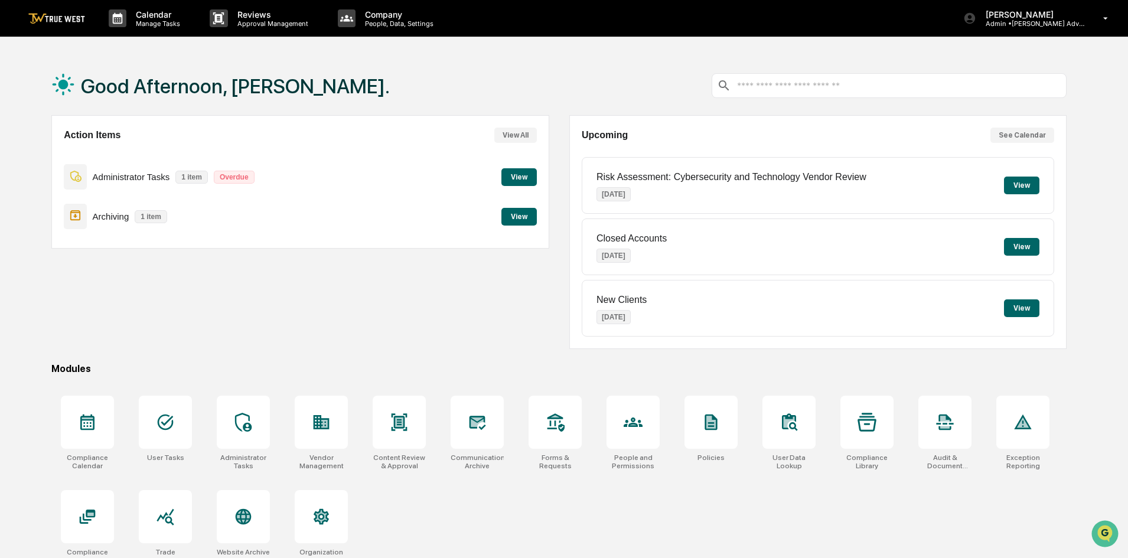
click at [512, 177] on button "View" at bounding box center [518, 177] width 35 height 18
click at [508, 217] on button "View" at bounding box center [518, 217] width 35 height 18
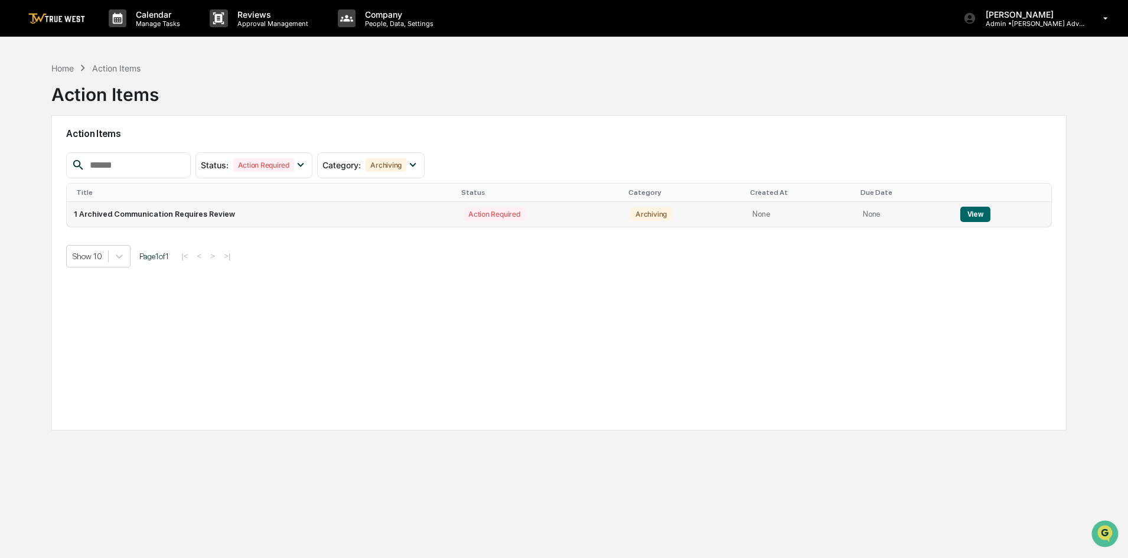
click at [988, 203] on td "View" at bounding box center [1002, 214] width 99 height 25
click at [983, 211] on button "View" at bounding box center [975, 214] width 30 height 15
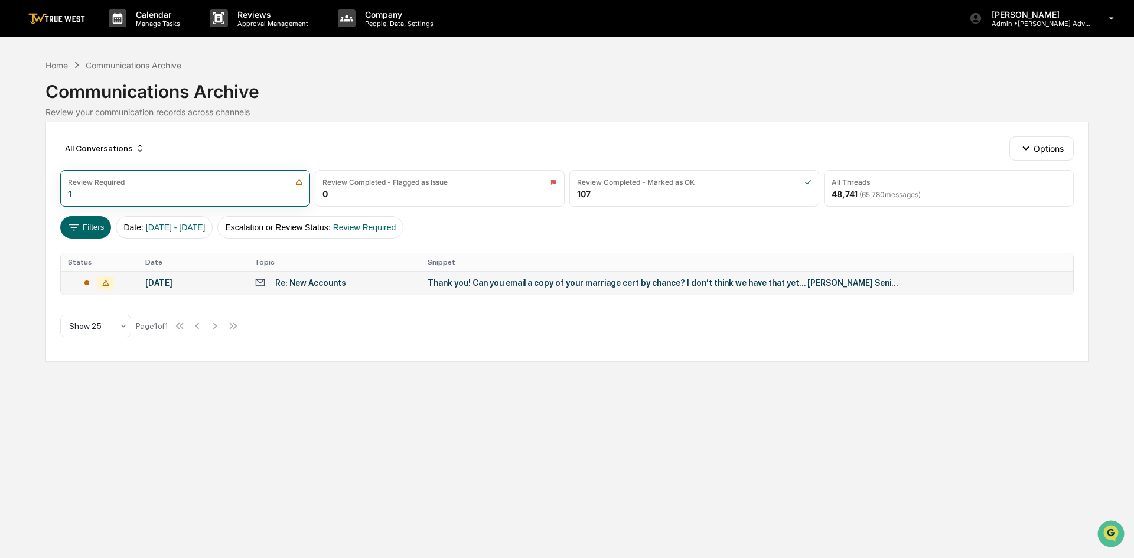
click at [109, 282] on icon at bounding box center [105, 283] width 17 height 14
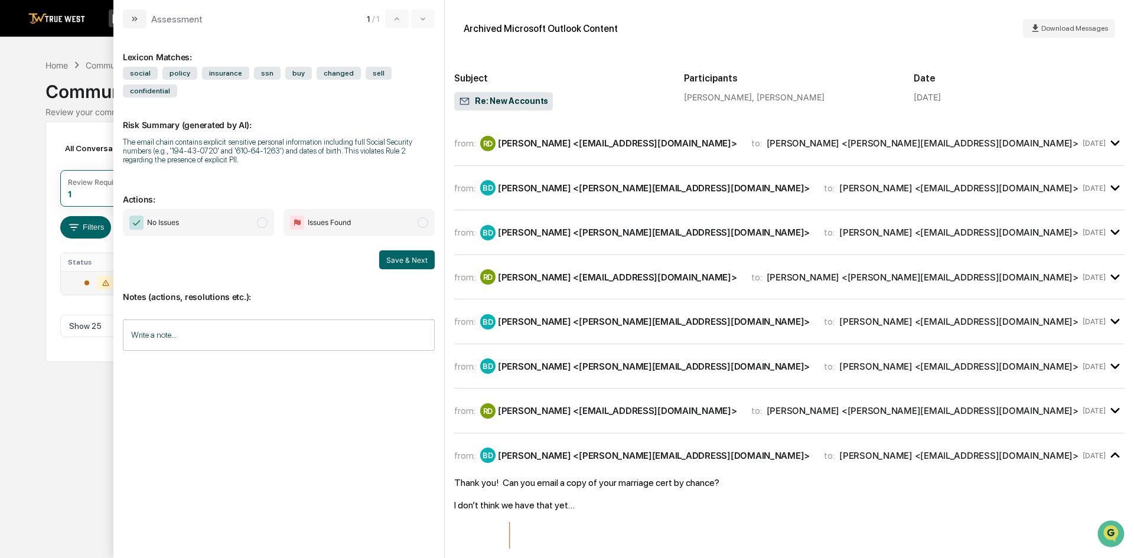
click at [176, 320] on input "Write a note..." at bounding box center [279, 334] width 312 height 31
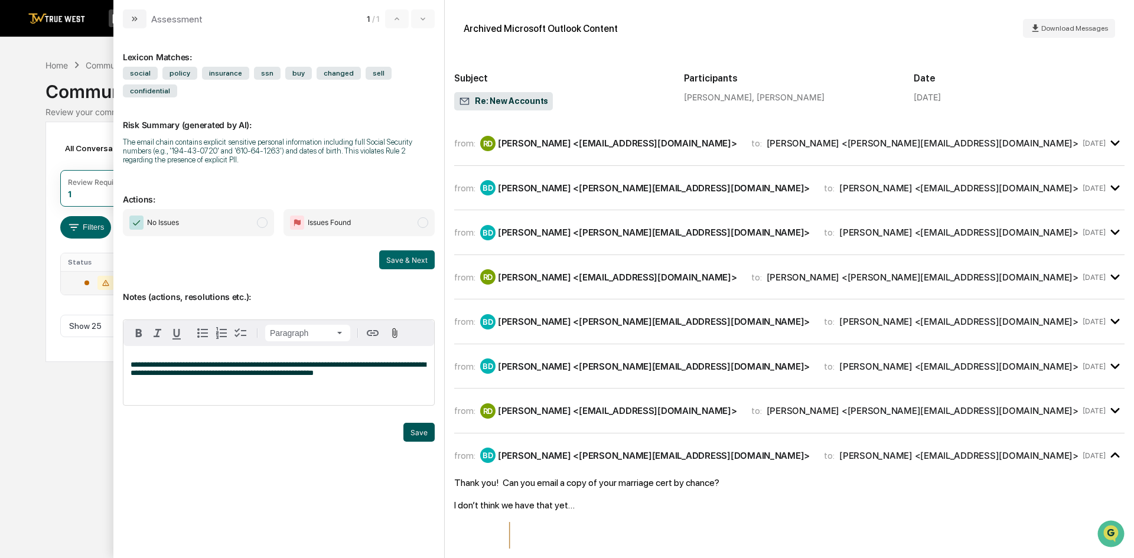
click at [414, 423] on button "Save" at bounding box center [418, 432] width 31 height 19
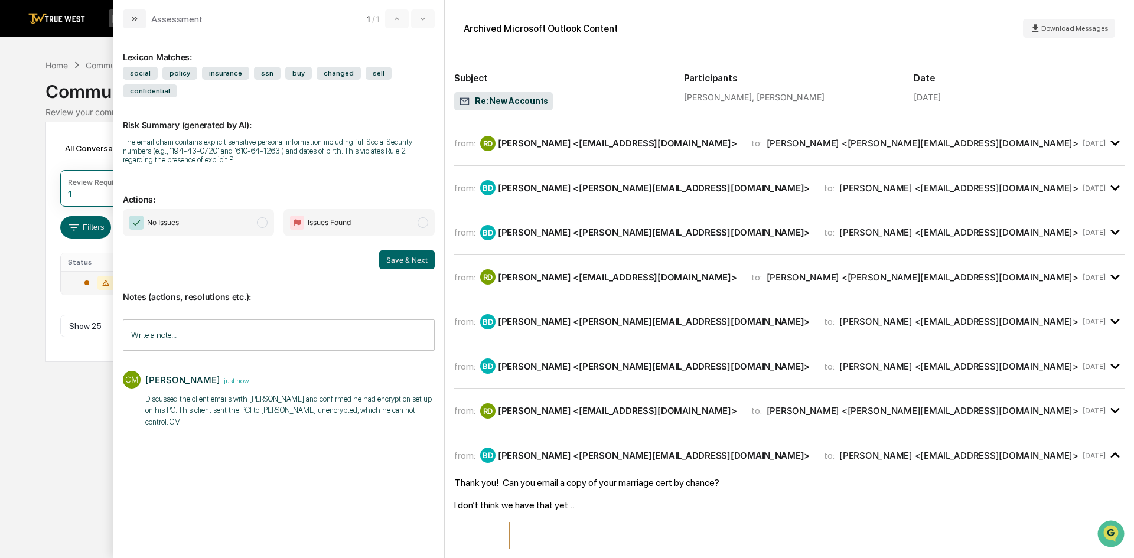
click at [262, 217] on span "modal" at bounding box center [262, 222] width 11 height 11
click at [424, 250] on button "Save & Next" at bounding box center [406, 259] width 55 height 19
